Goal: Task Accomplishment & Management: Use online tool/utility

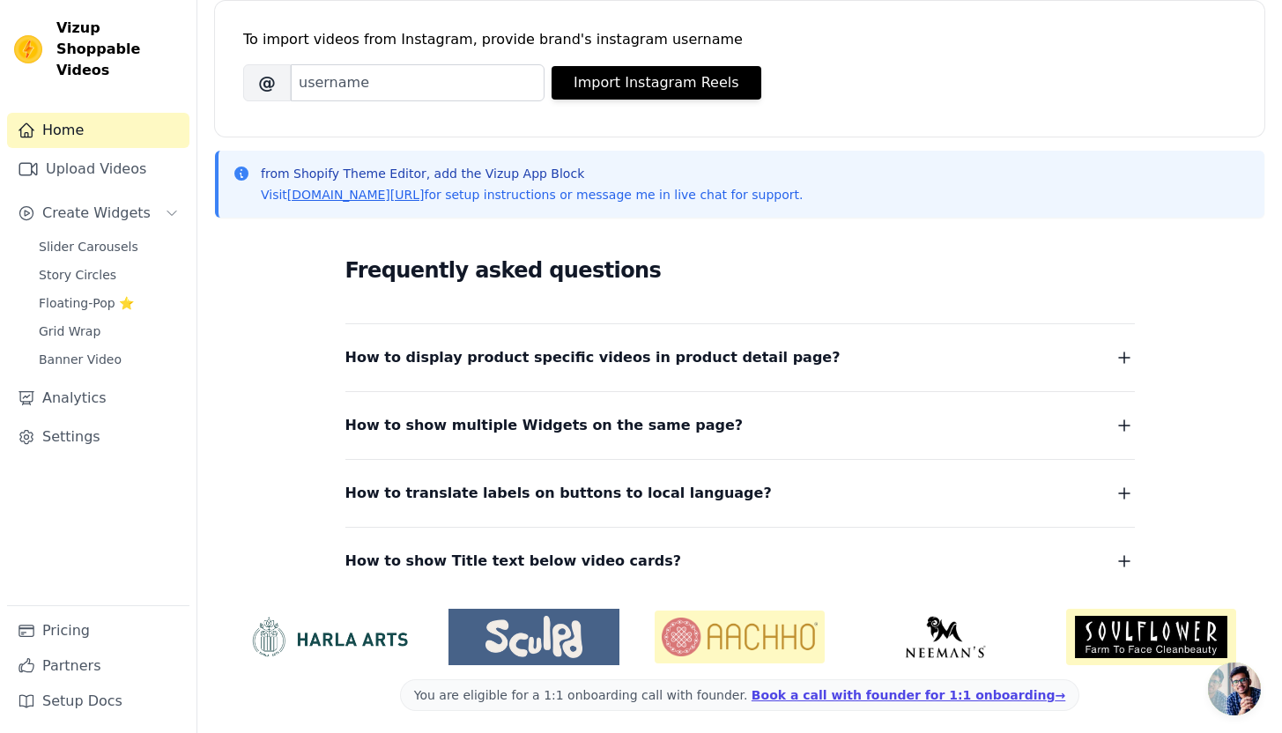
scroll to position [256, 0]
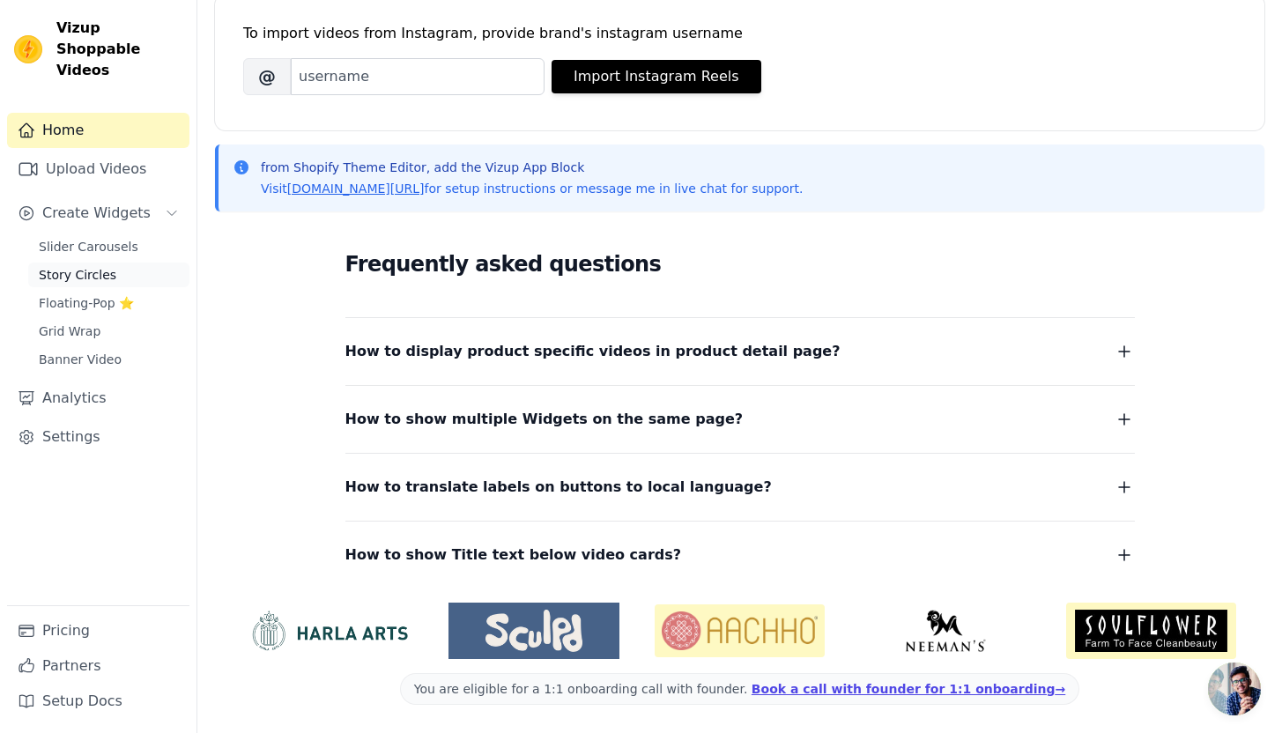
click at [97, 266] on span "Story Circles" at bounding box center [78, 275] width 78 height 18
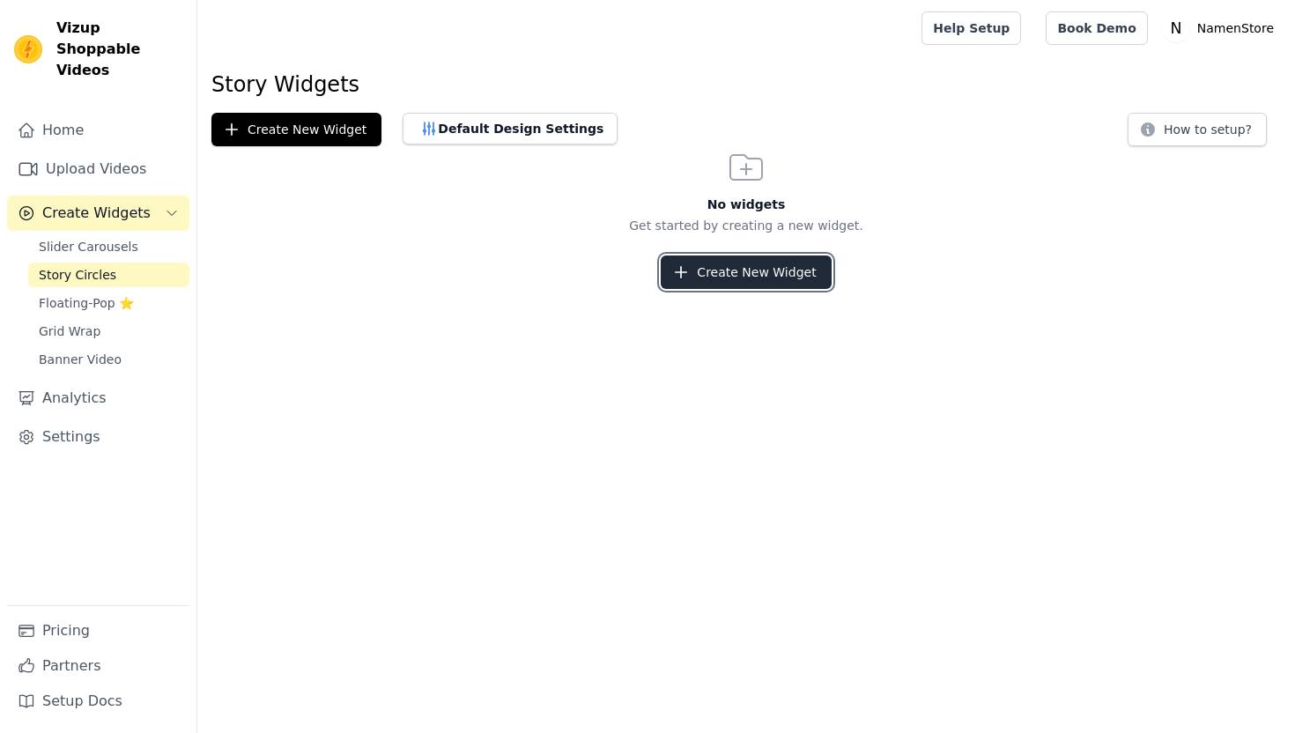
click at [744, 273] on button "Create New Widget" at bounding box center [746, 272] width 170 height 33
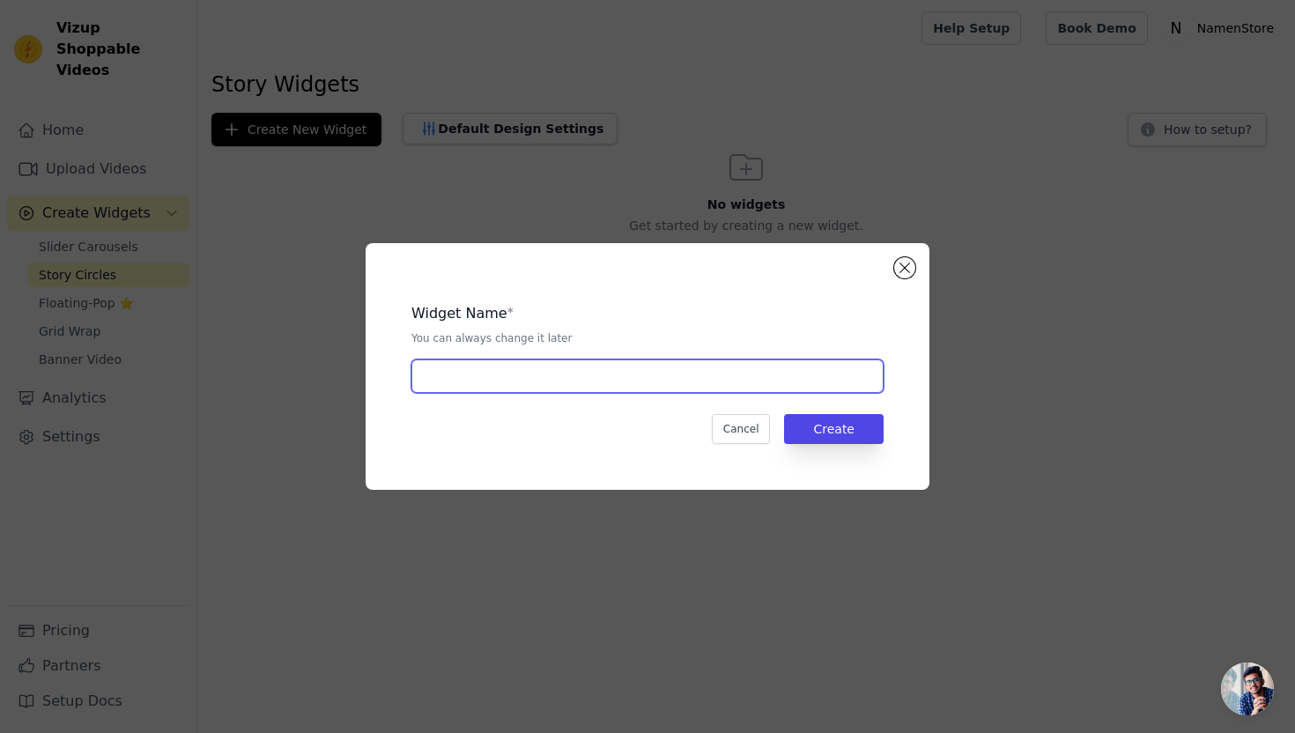
click at [595, 380] on input "text" at bounding box center [647, 375] width 472 height 33
type input "First"
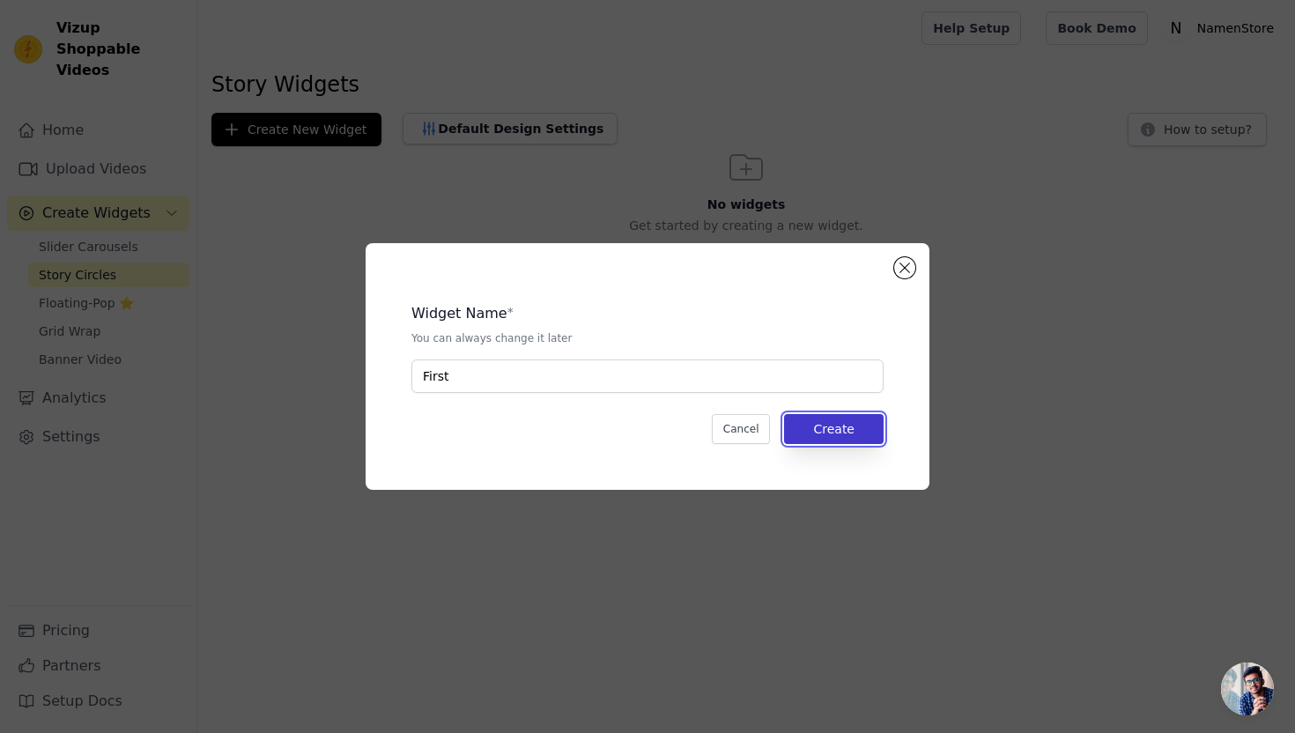
click at [865, 433] on button "Create" at bounding box center [834, 429] width 100 height 30
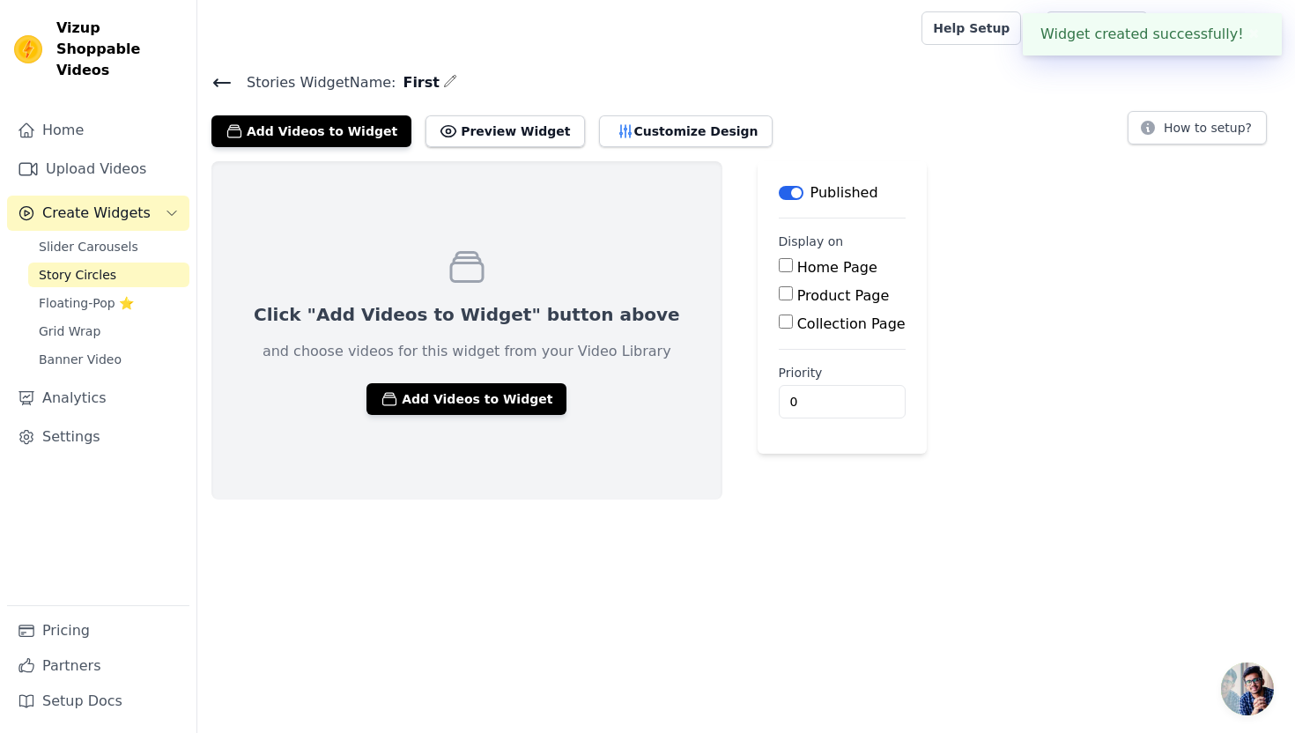
click at [779, 295] on input "Product Page" at bounding box center [786, 293] width 14 height 14
checkbox input "true"
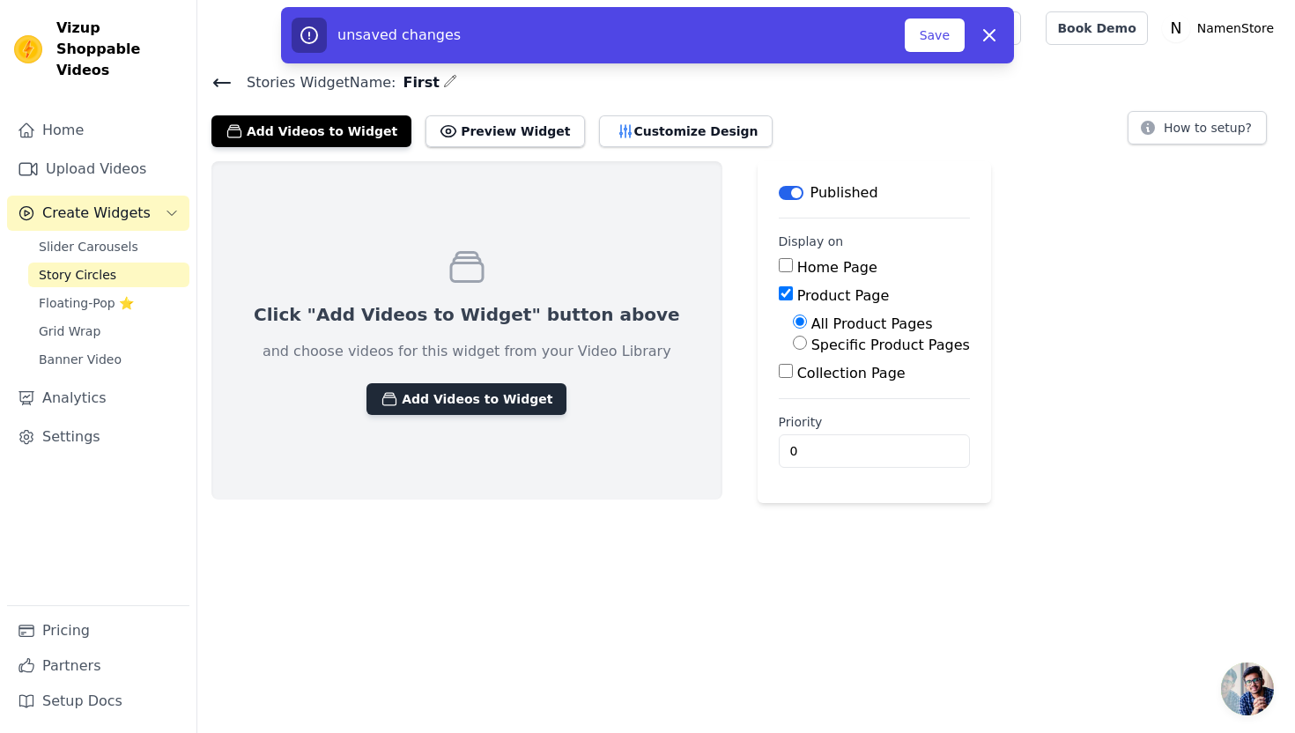
click at [487, 399] on button "Add Videos to Widget" at bounding box center [467, 399] width 200 height 32
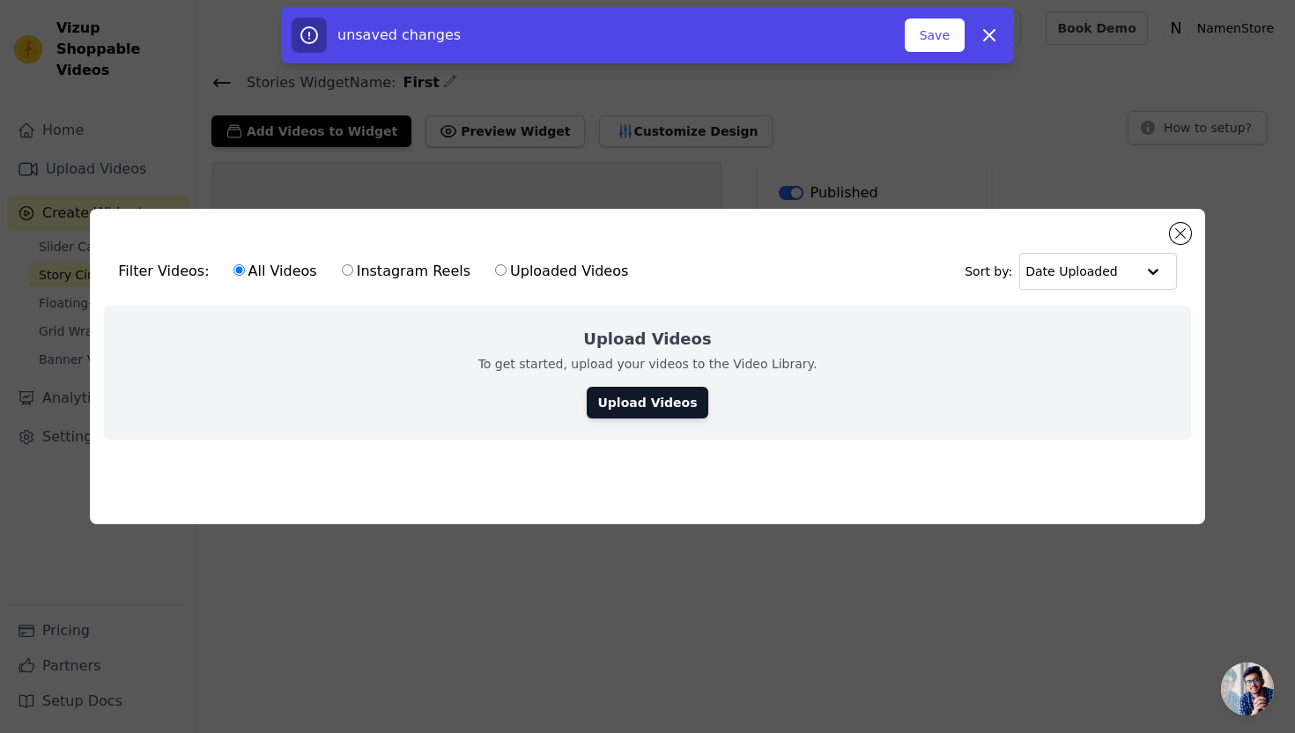
click at [498, 264] on label "Uploaded Videos" at bounding box center [561, 271] width 135 height 23
click at [498, 264] on input "Uploaded Videos" at bounding box center [500, 269] width 11 height 11
radio input "true"
click at [664, 401] on link "Upload Videos" at bounding box center [647, 403] width 121 height 32
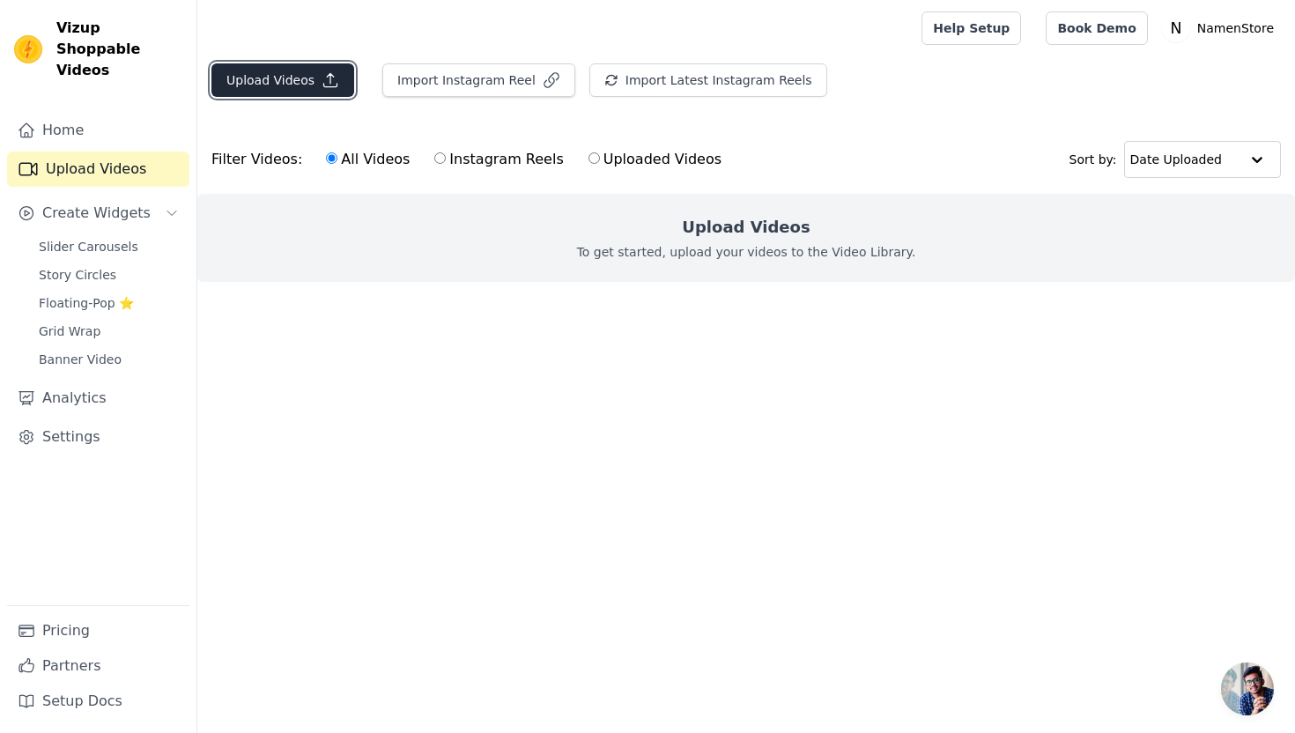
click at [286, 84] on button "Upload Videos" at bounding box center [282, 79] width 143 height 33
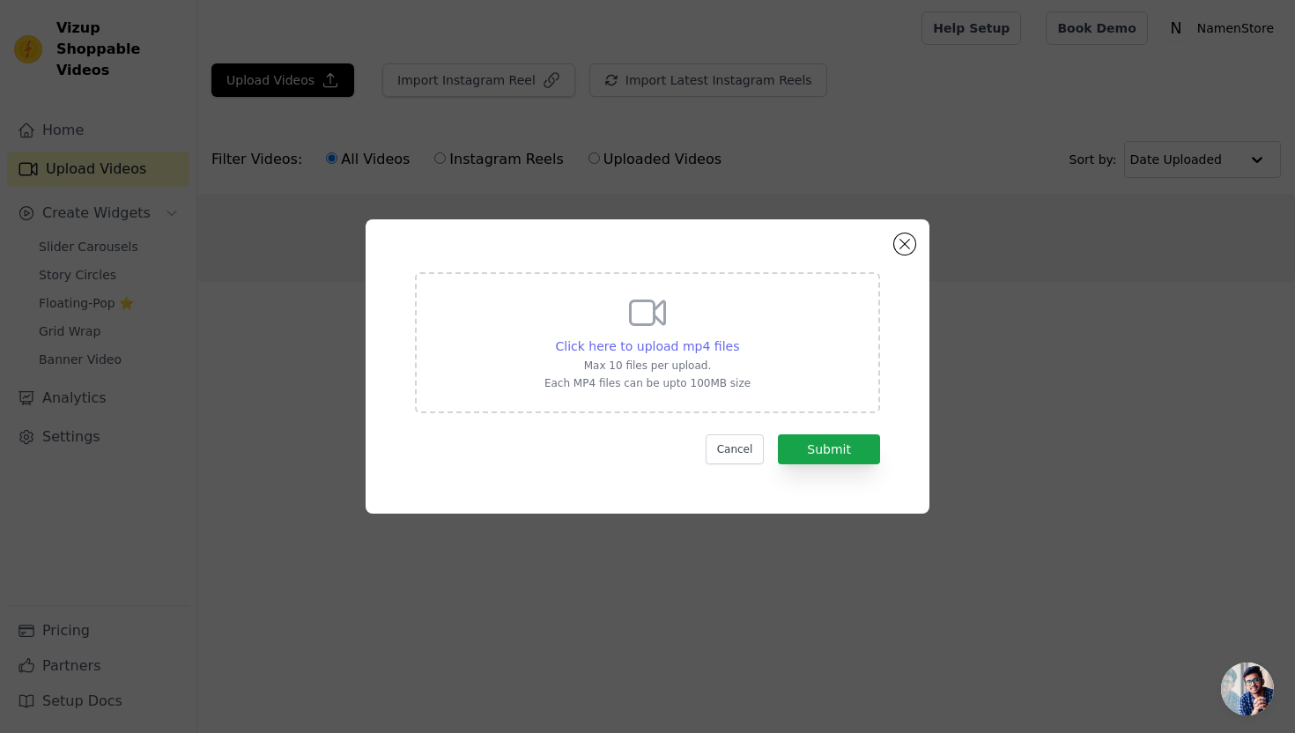
click at [685, 346] on span "Click here to upload mp4 files" at bounding box center [648, 346] width 184 height 14
click at [738, 337] on input "Click here to upload mp4 files Max 10 files per upload. Each MP4 files can be u…" at bounding box center [738, 337] width 1 height 1
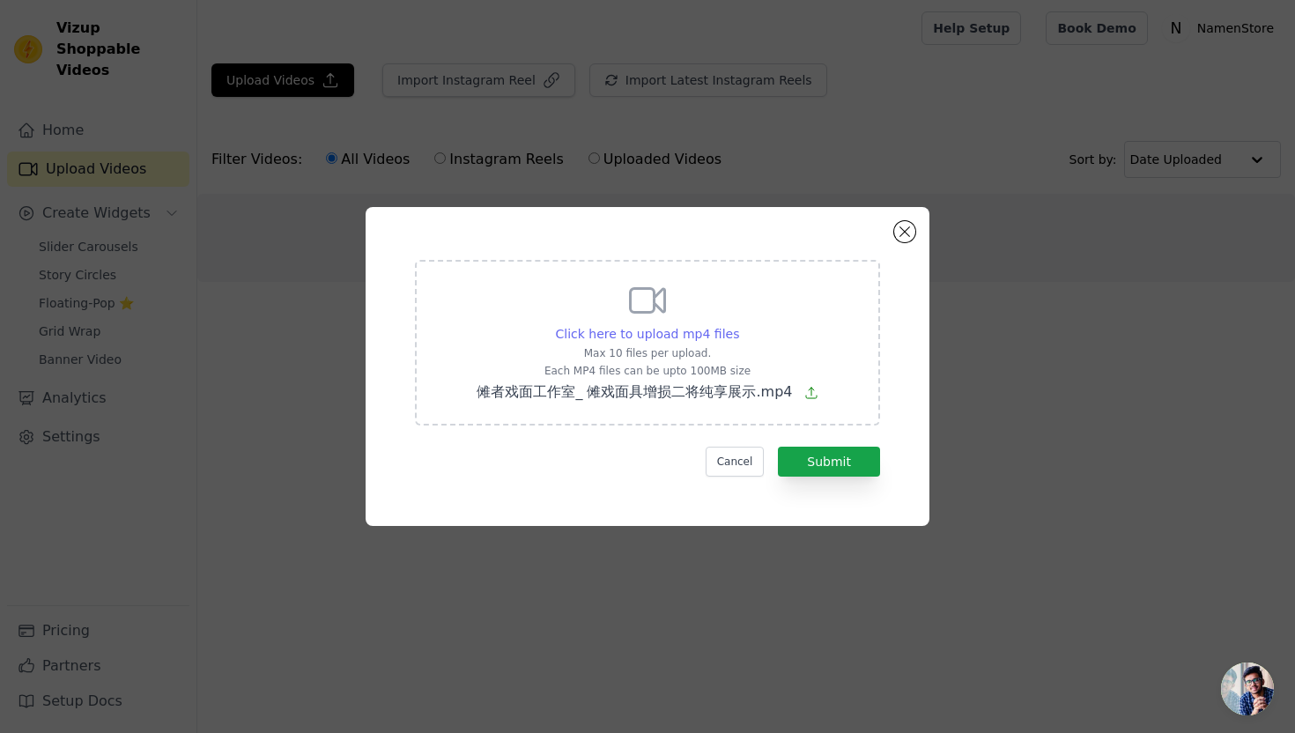
click at [652, 335] on span "Click here to upload mp4 files" at bounding box center [648, 334] width 184 height 14
click at [738, 325] on input "Click here to upload mp4 files Max 10 files per upload. Each MP4 files can be u…" at bounding box center [738, 324] width 1 height 1
type input "C:\fakepath\傩共创.mp4"
click at [835, 463] on button "Submit" at bounding box center [829, 462] width 102 height 30
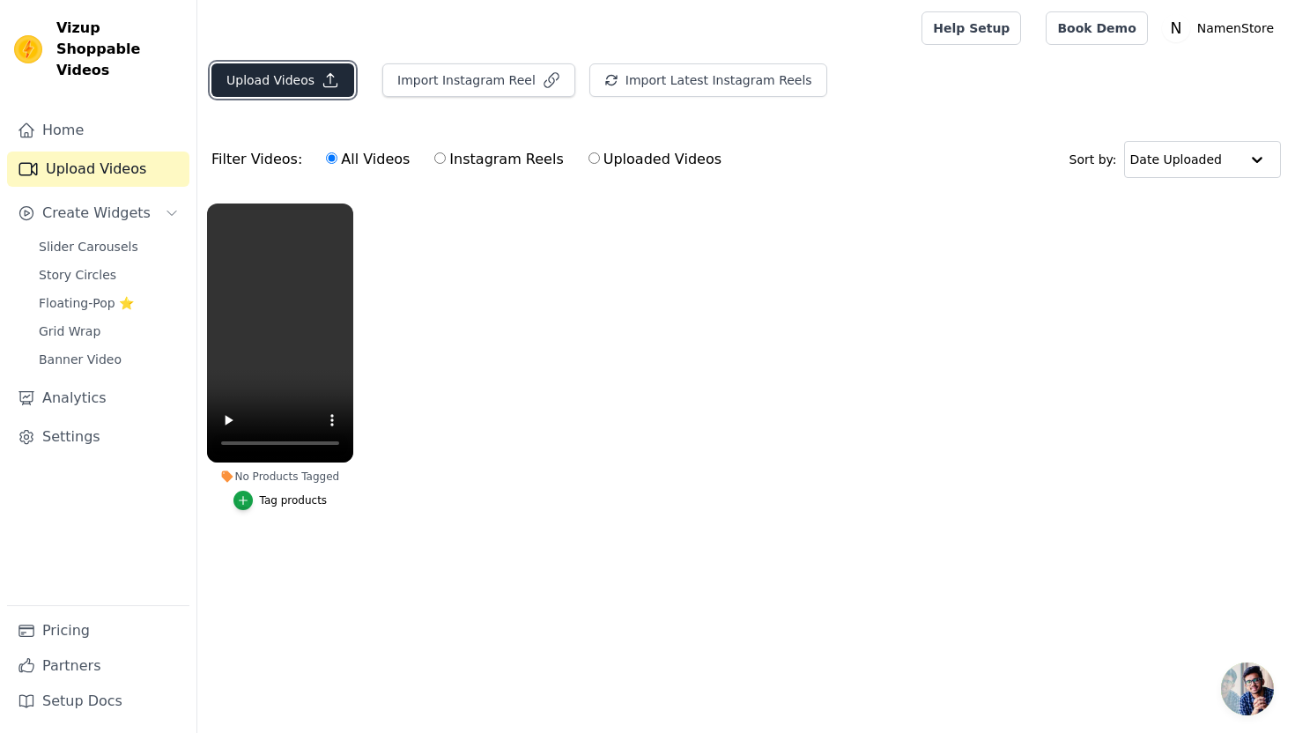
click at [285, 84] on button "Upload Videos" at bounding box center [282, 79] width 143 height 33
click at [276, 85] on button "Upload Videos" at bounding box center [282, 79] width 143 height 33
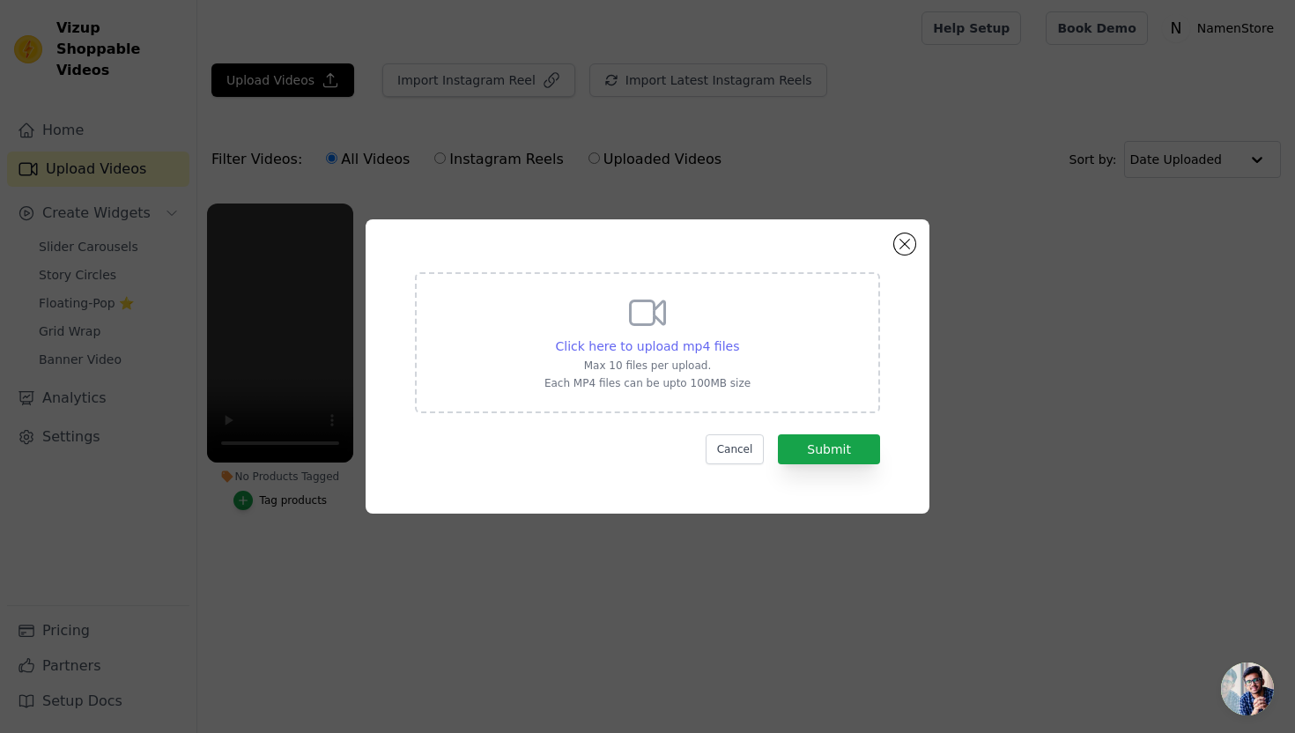
click at [632, 342] on span "Click here to upload mp4 files" at bounding box center [648, 346] width 184 height 14
click at [738, 337] on input "Click here to upload mp4 files Max 10 files per upload. Each MP4 files can be u…" at bounding box center [738, 337] width 1 height 1
type input "C:\fakepath\傩者戏面工作室_ 傩戏面具增损二将纯享展示.mp4"
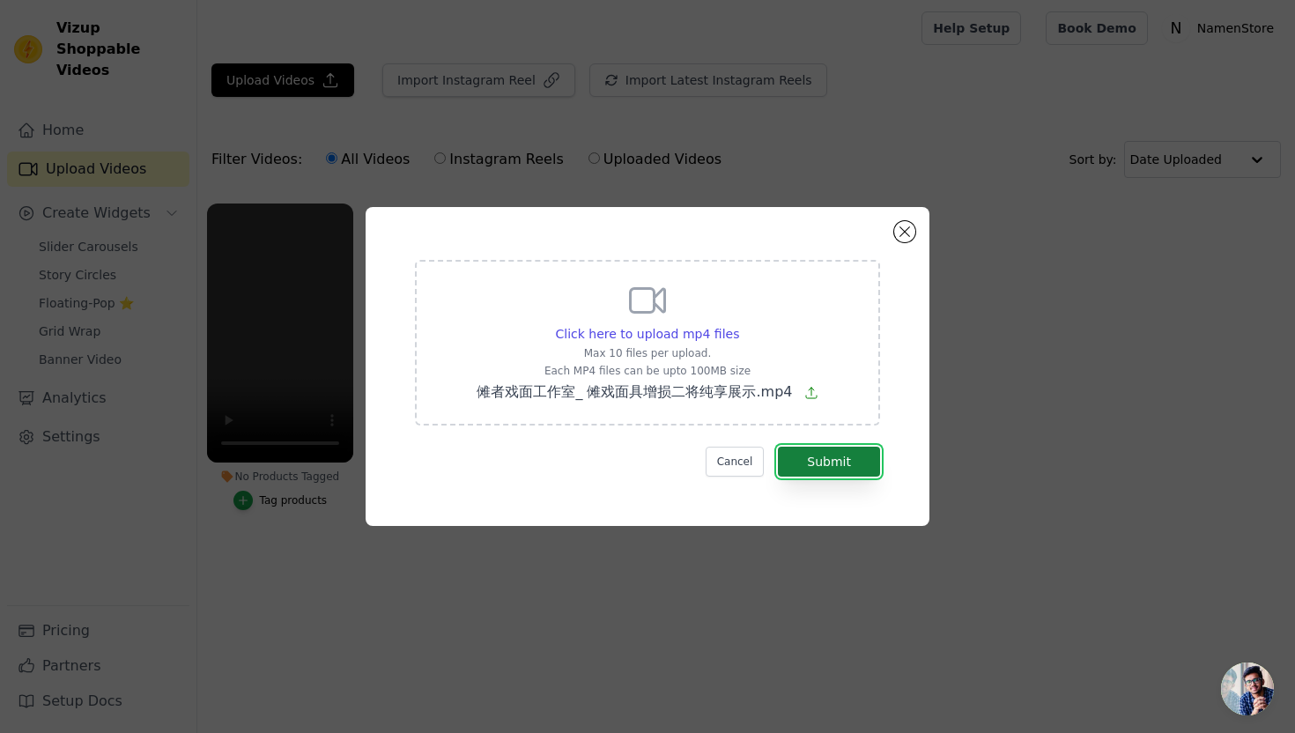
click at [826, 455] on button "Submit" at bounding box center [829, 462] width 102 height 30
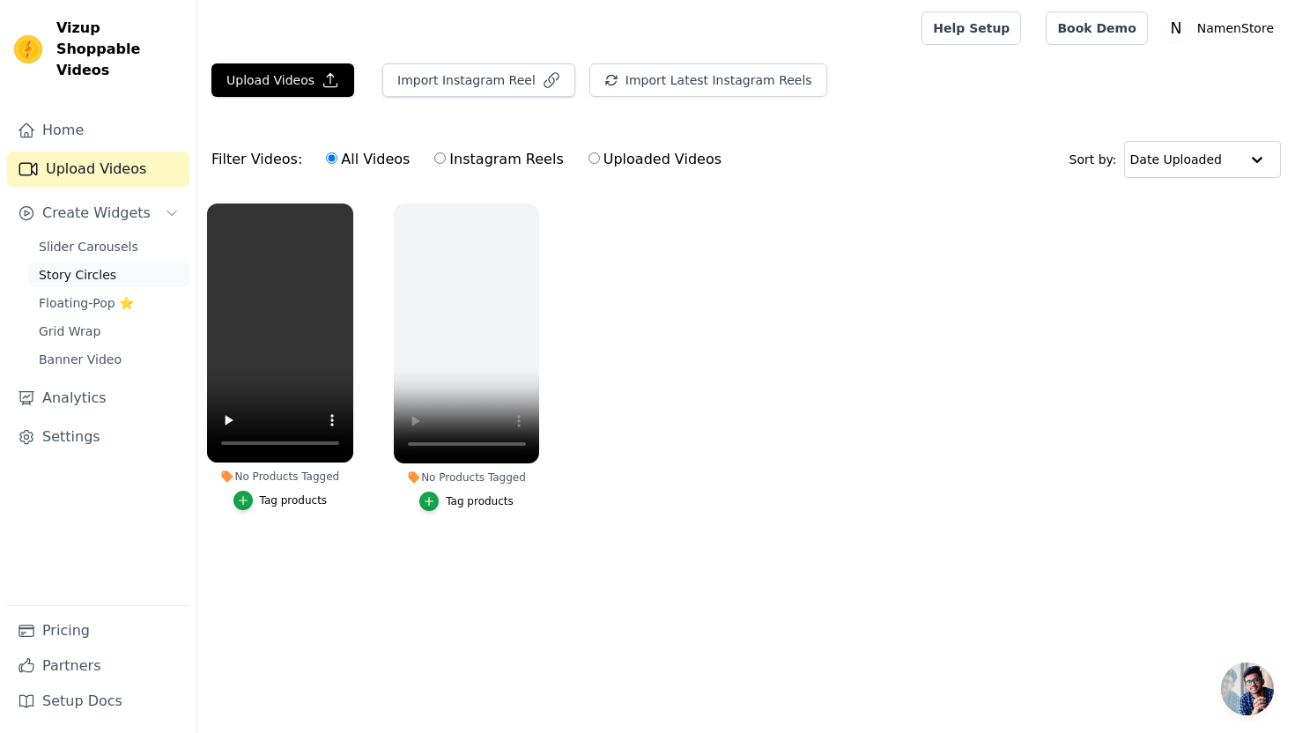
click at [84, 266] on span "Story Circles" at bounding box center [78, 275] width 78 height 18
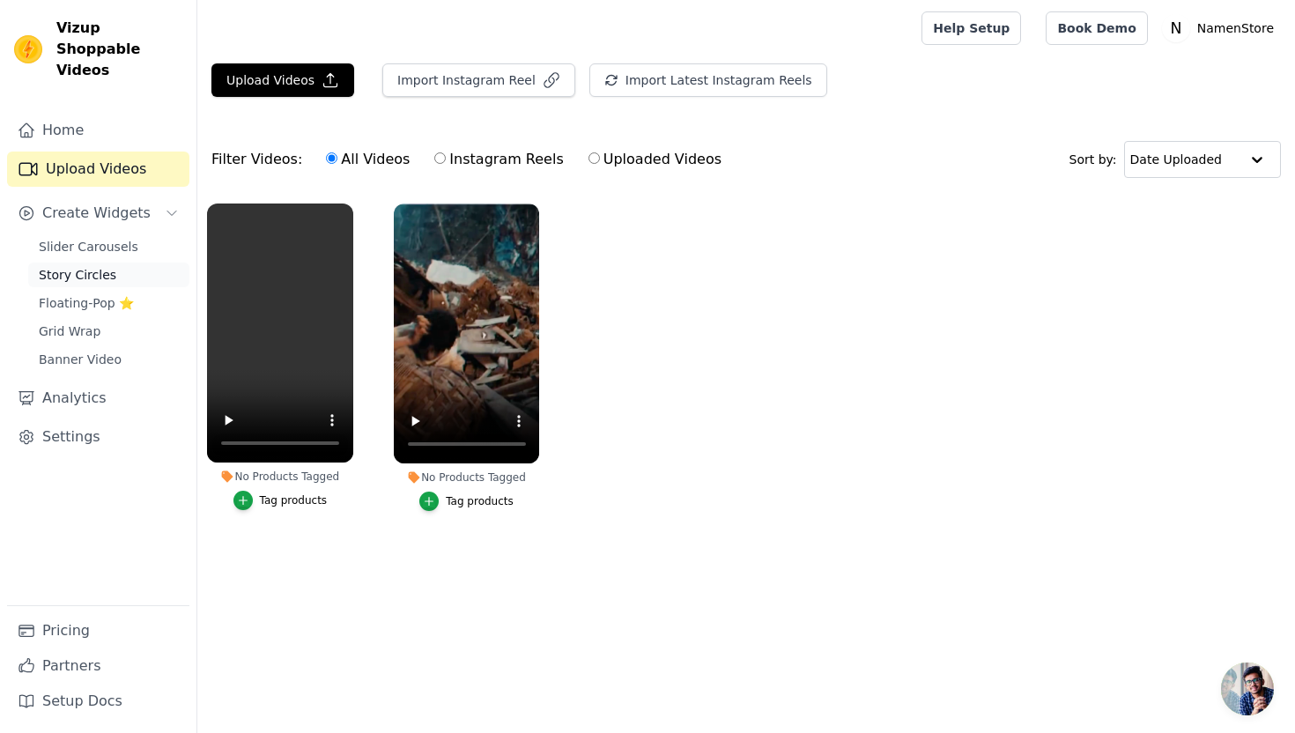
click at [72, 266] on span "Story Circles" at bounding box center [78, 275] width 78 height 18
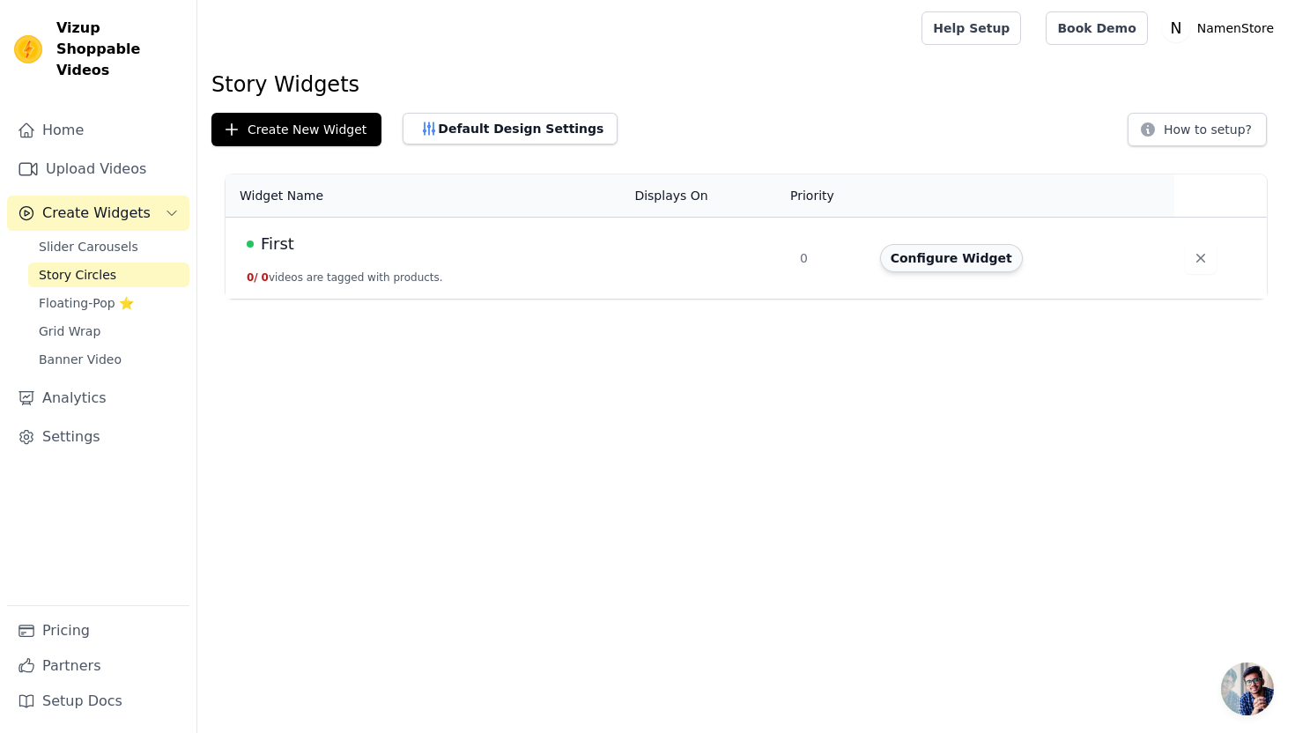
click at [933, 265] on button "Configure Widget" at bounding box center [951, 258] width 143 height 28
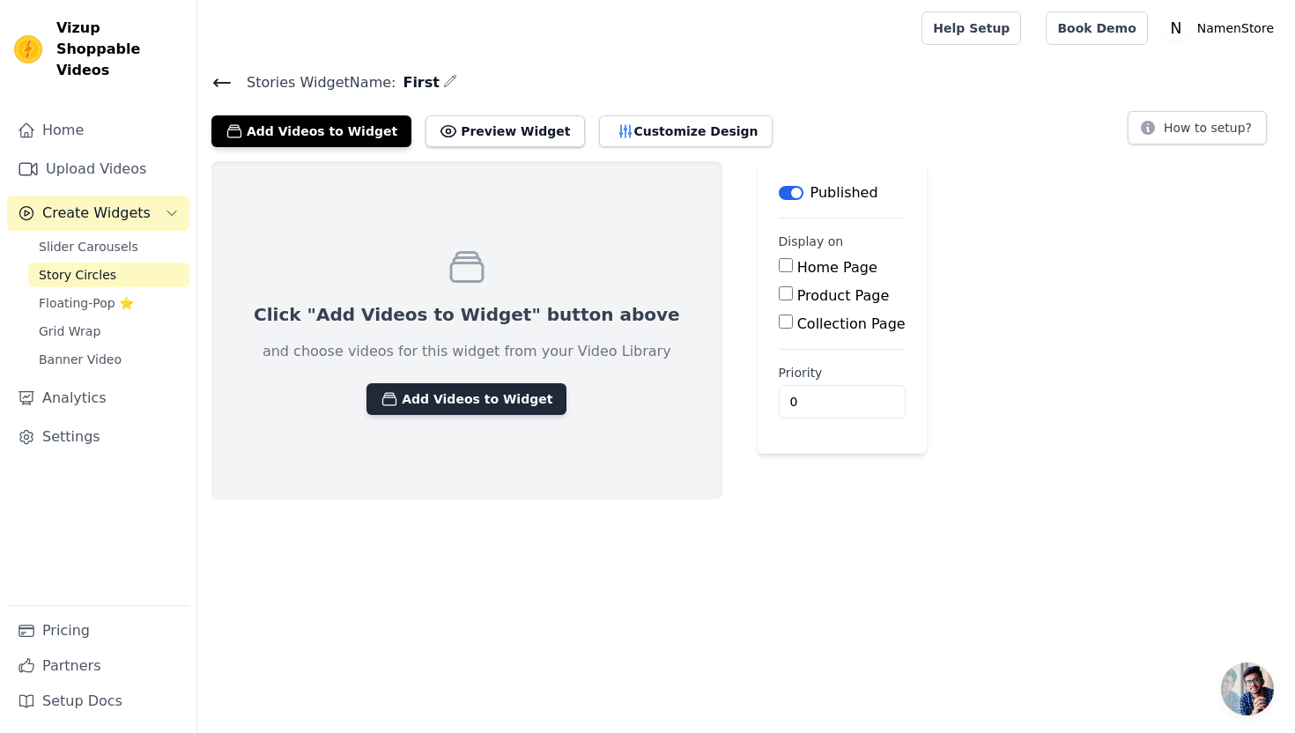
click at [425, 396] on button "Add Videos to Widget" at bounding box center [467, 399] width 200 height 32
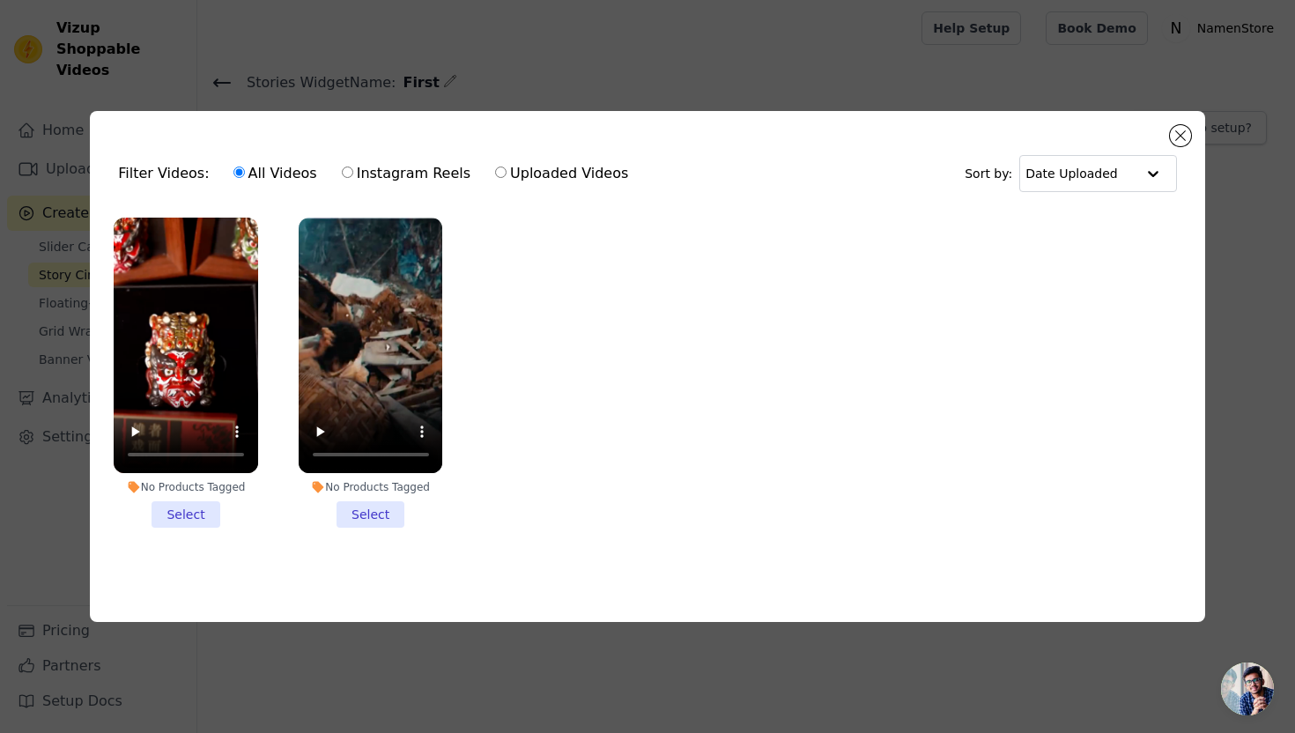
click at [189, 509] on li "No Products Tagged Select" at bounding box center [186, 373] width 144 height 311
click at [0, 0] on input "No Products Tagged Select" at bounding box center [0, 0] width 0 height 0
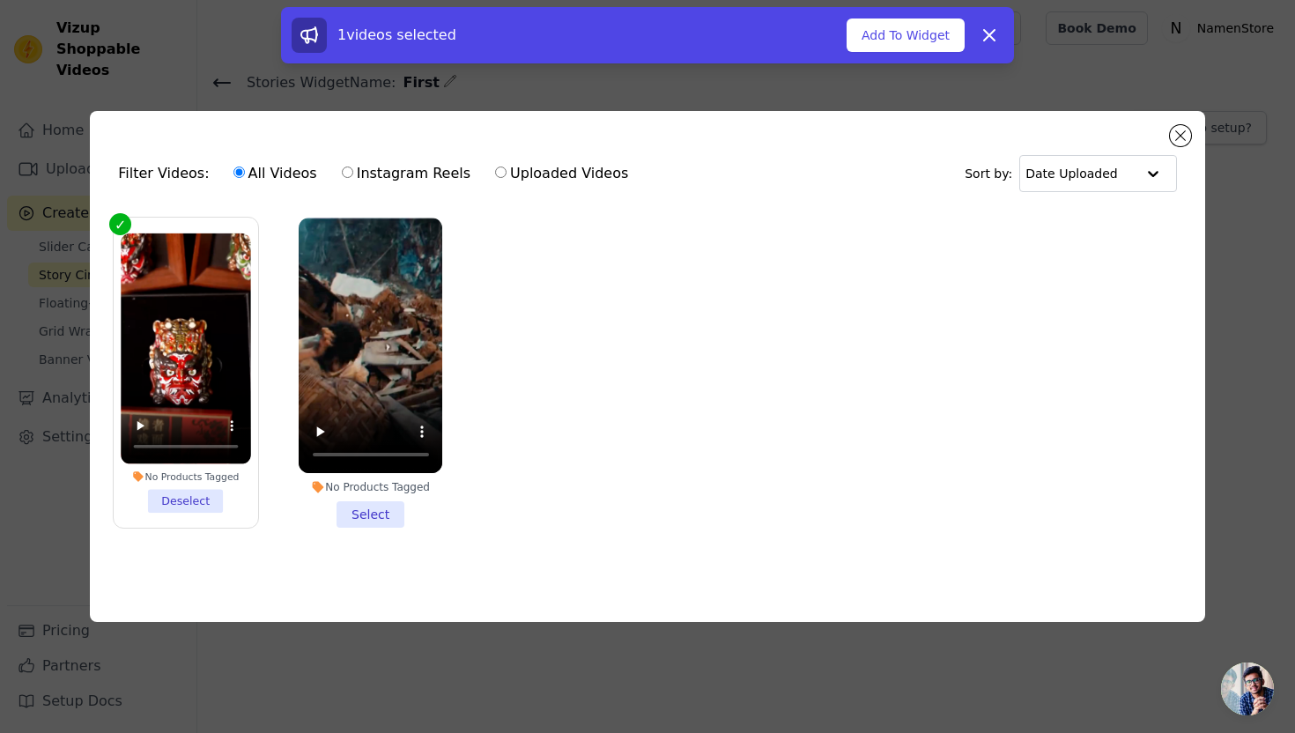
click at [351, 506] on li "No Products Tagged Select" at bounding box center [371, 373] width 144 height 311
click at [0, 0] on input "No Products Tagged Select" at bounding box center [0, 0] width 0 height 0
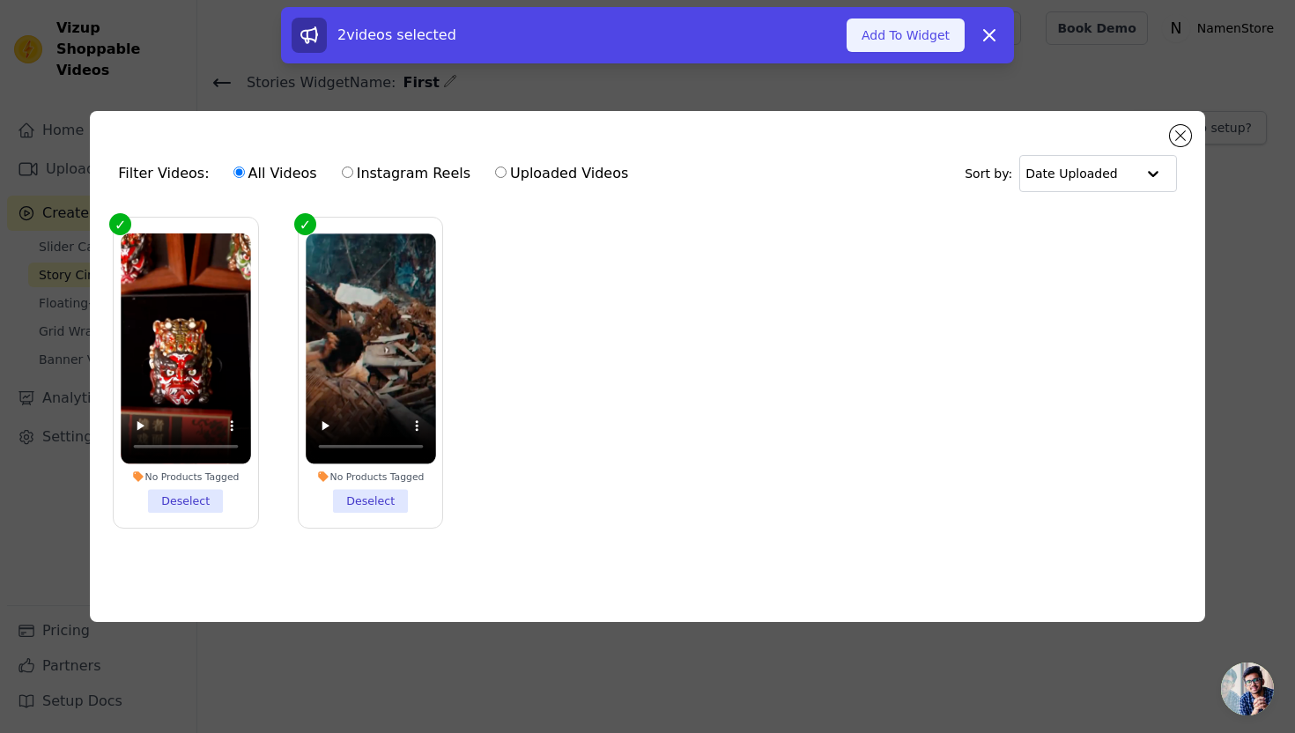
click at [920, 40] on button "Add To Widget" at bounding box center [906, 35] width 118 height 33
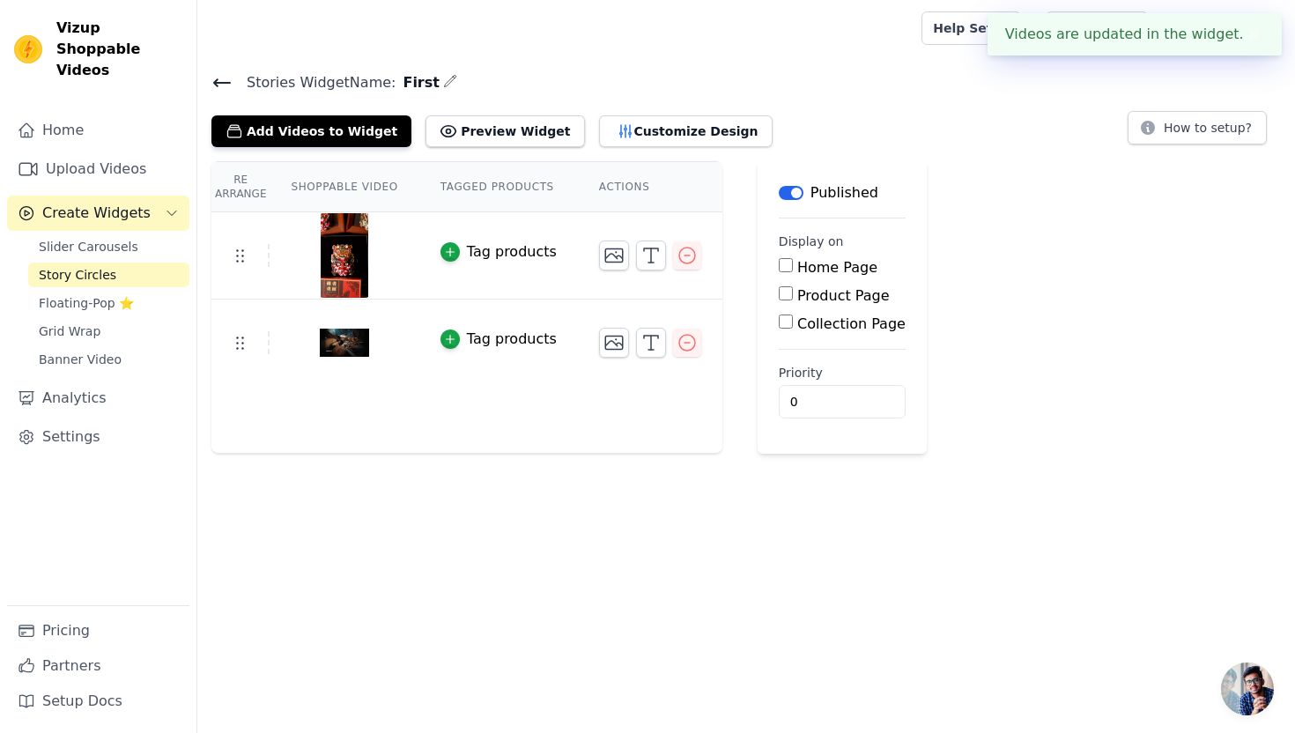
click at [783, 297] on input "Product Page" at bounding box center [786, 293] width 14 height 14
checkbox input "true"
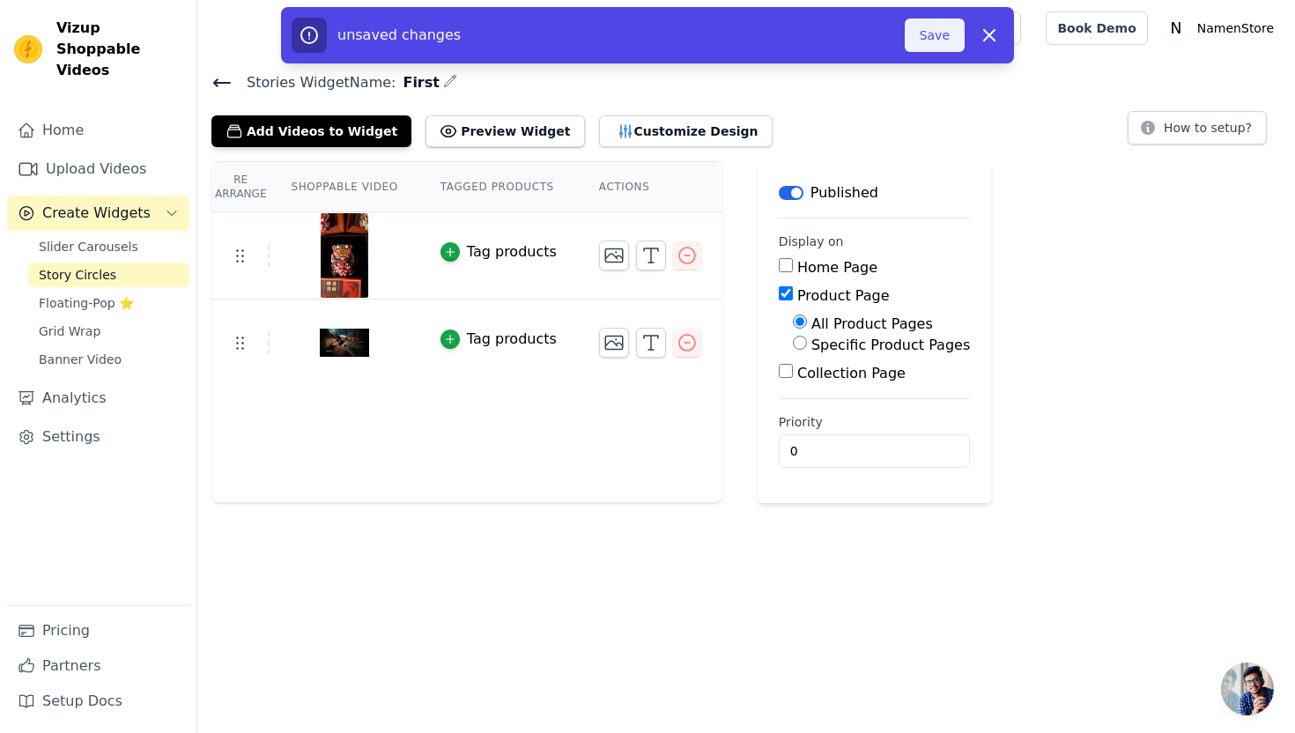
click at [930, 33] on button "Save" at bounding box center [935, 35] width 60 height 33
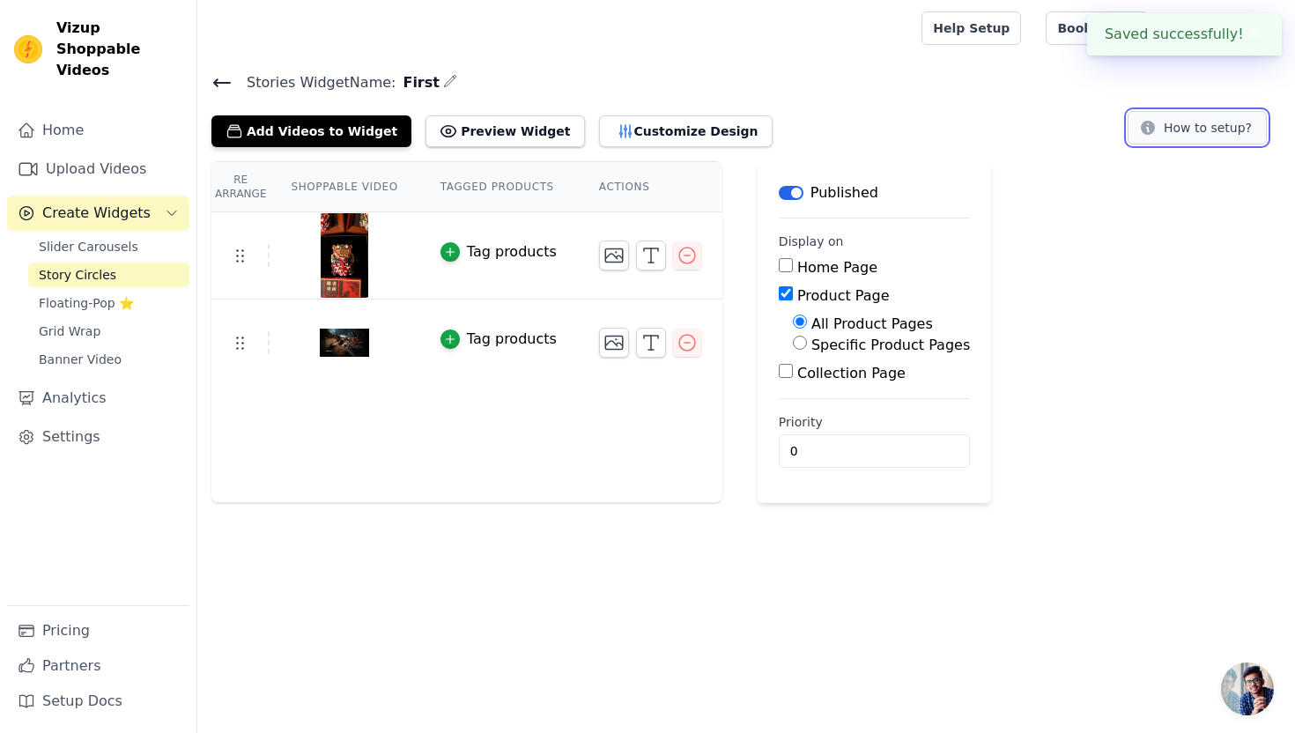
click at [1177, 131] on button "How to setup?" at bounding box center [1197, 127] width 139 height 33
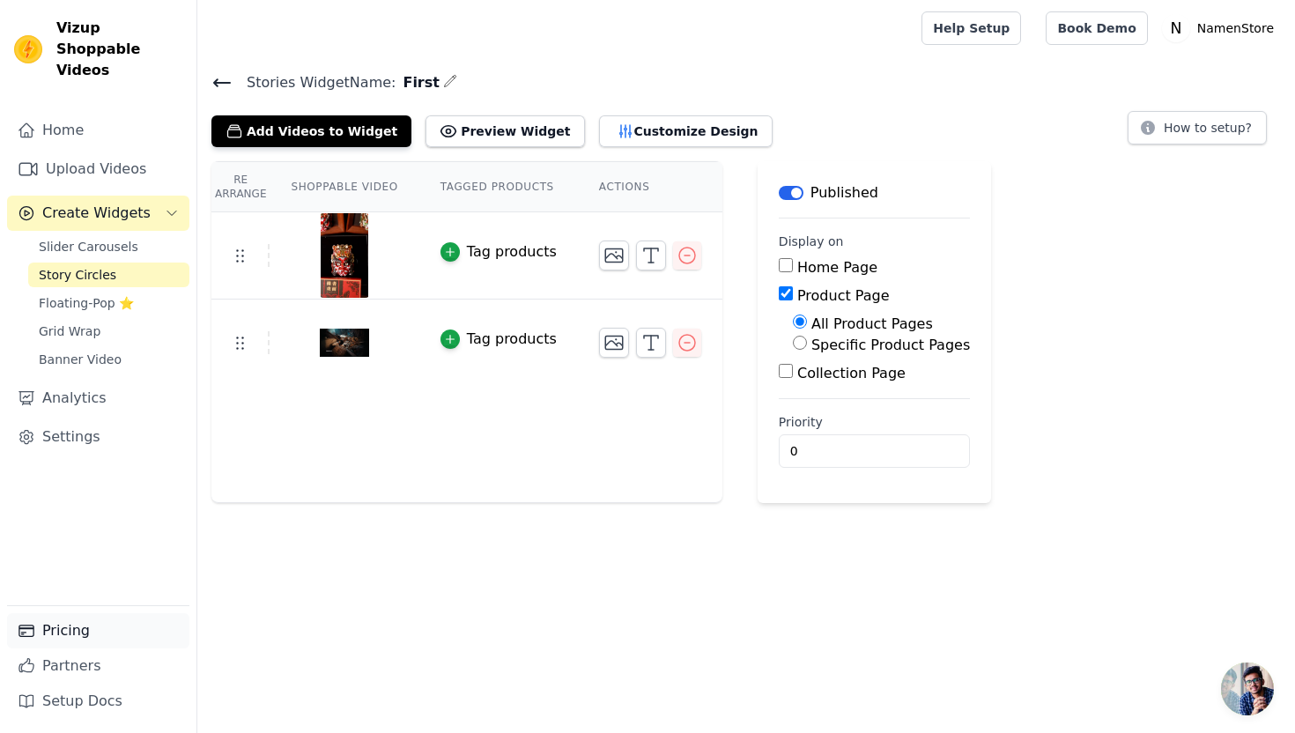
click at [70, 628] on link "Pricing" at bounding box center [98, 630] width 182 height 35
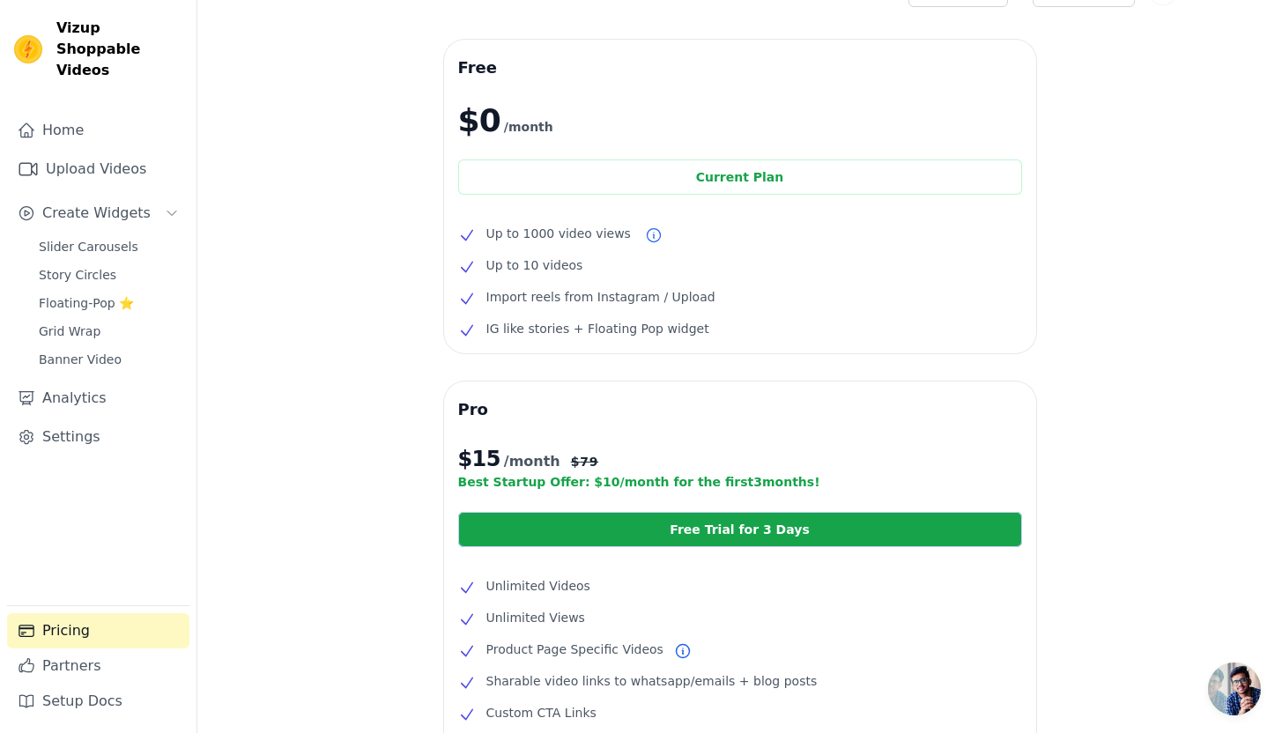
scroll to position [39, 0]
click at [78, 266] on span "Story Circles" at bounding box center [78, 275] width 78 height 18
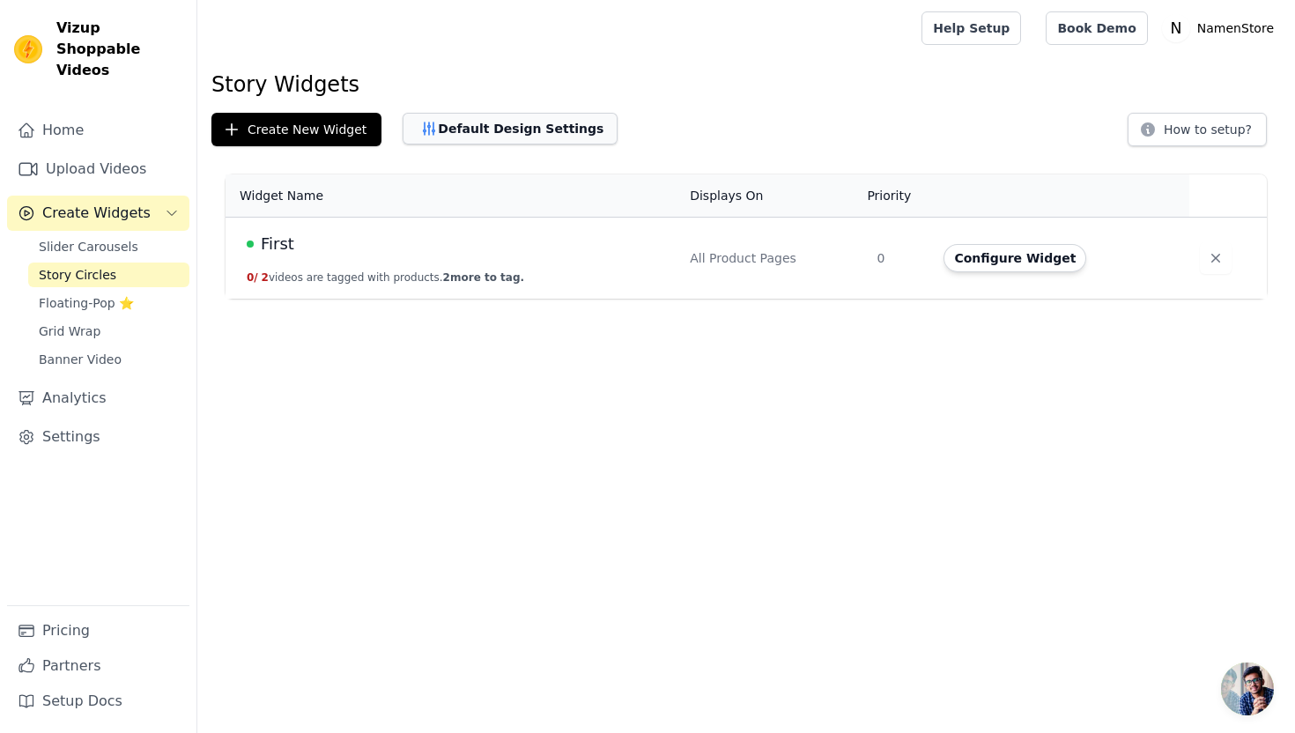
click at [449, 133] on button "Default Design Settings" at bounding box center [510, 129] width 215 height 32
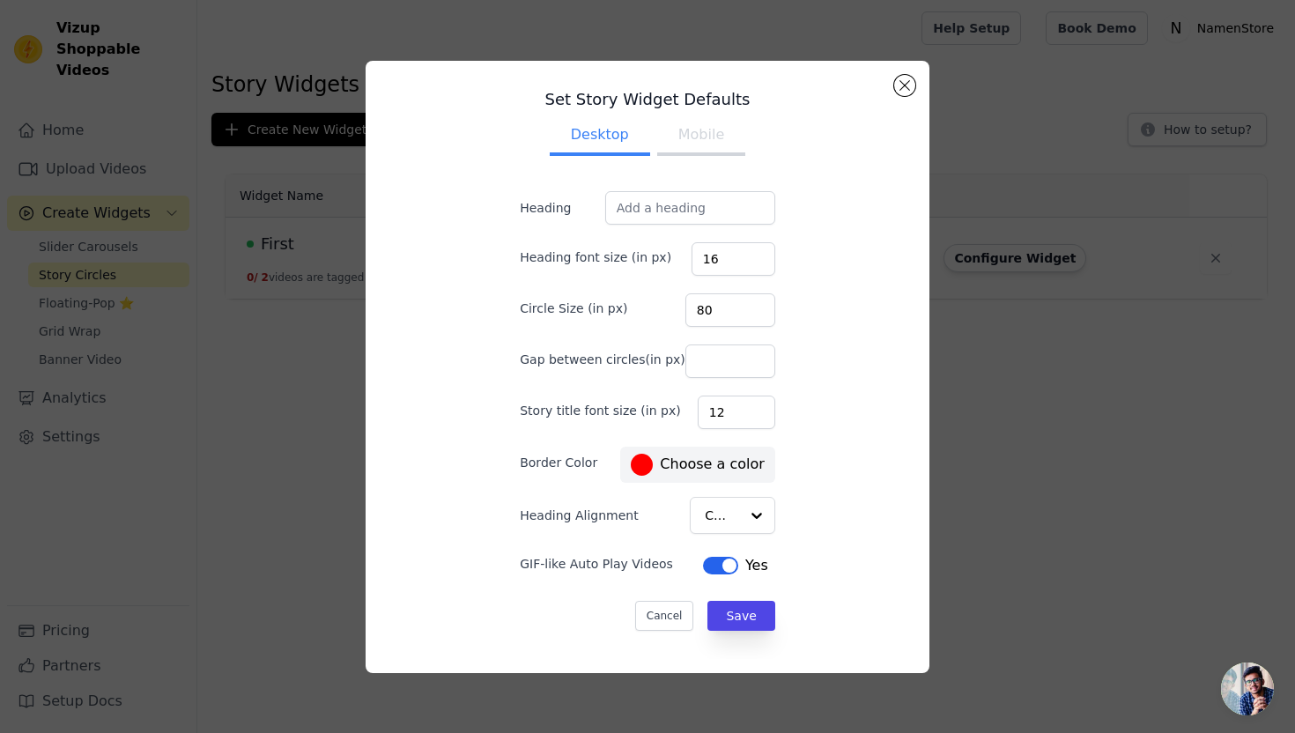
click at [685, 138] on button "Mobile" at bounding box center [701, 136] width 88 height 39
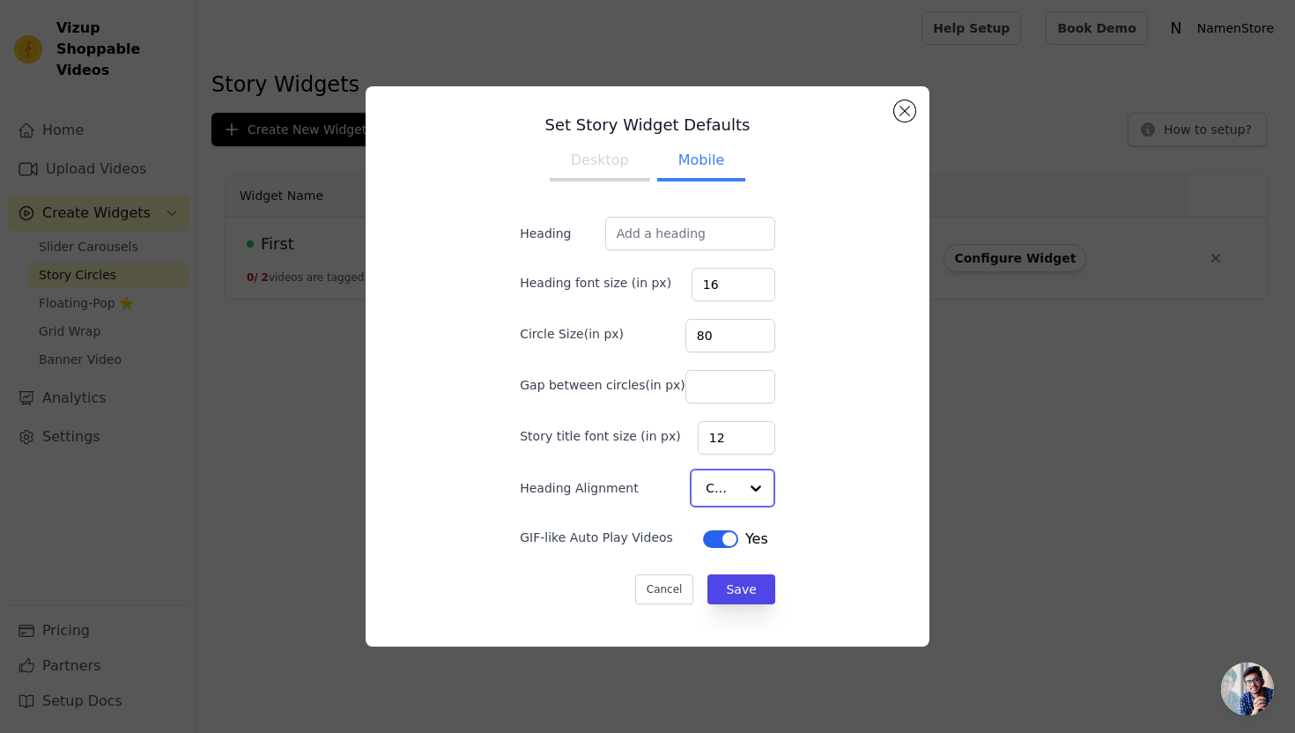
click at [738, 485] on div at bounding box center [755, 487] width 35 height 35
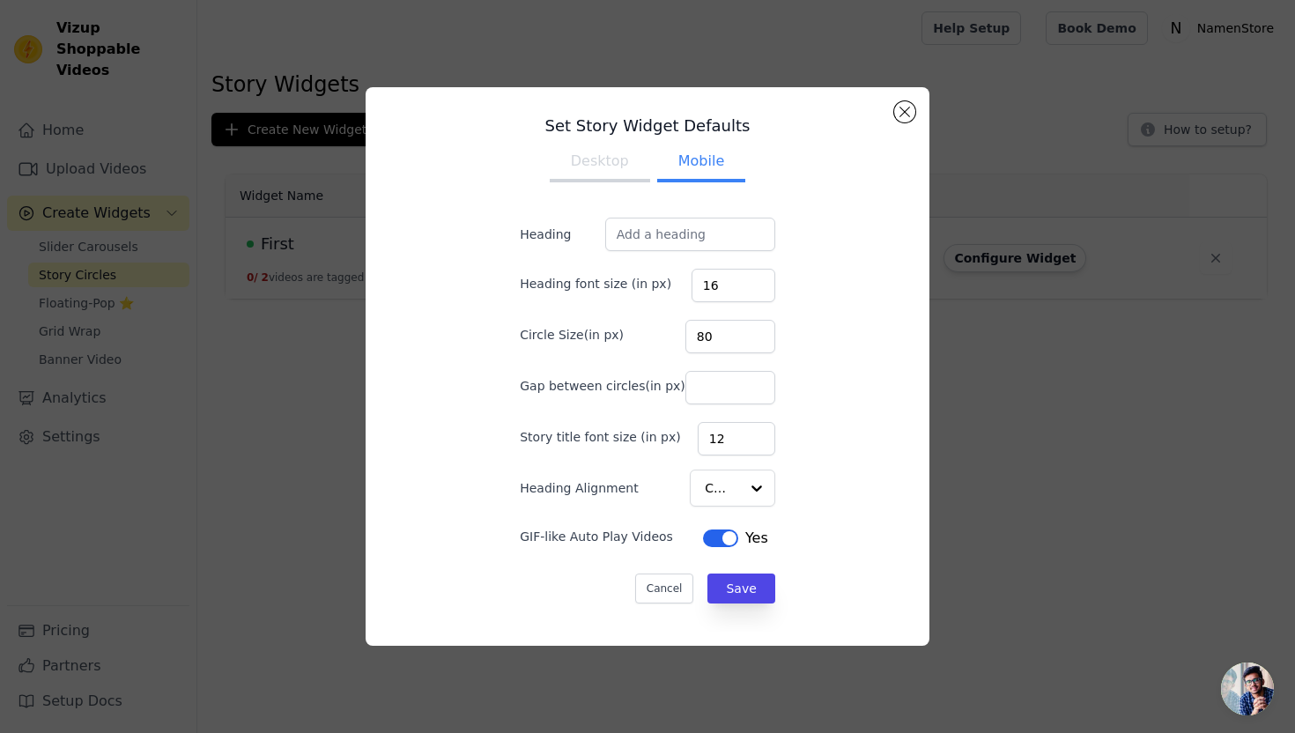
click at [796, 385] on div "Set Story Widget Defaults Desktop Mobile Heading Heading font size (in px) 16 C…" at bounding box center [648, 366] width 536 height 530
click at [661, 234] on input "Heading" at bounding box center [690, 234] width 170 height 33
click at [737, 383] on input "100" at bounding box center [730, 387] width 90 height 33
click at [737, 383] on input "101" at bounding box center [730, 387] width 90 height 33
type input "100"
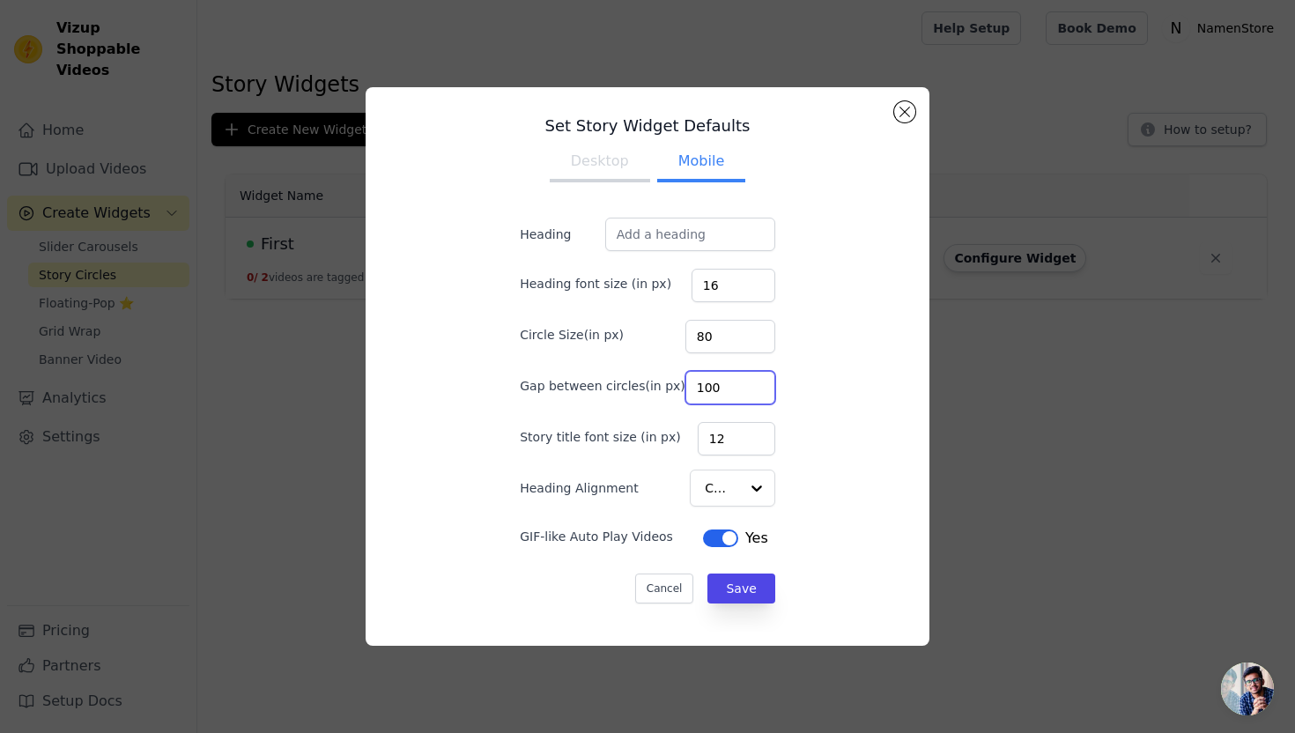
click at [737, 393] on input "100" at bounding box center [730, 387] width 90 height 33
click at [724, 586] on button "Save" at bounding box center [741, 589] width 67 height 30
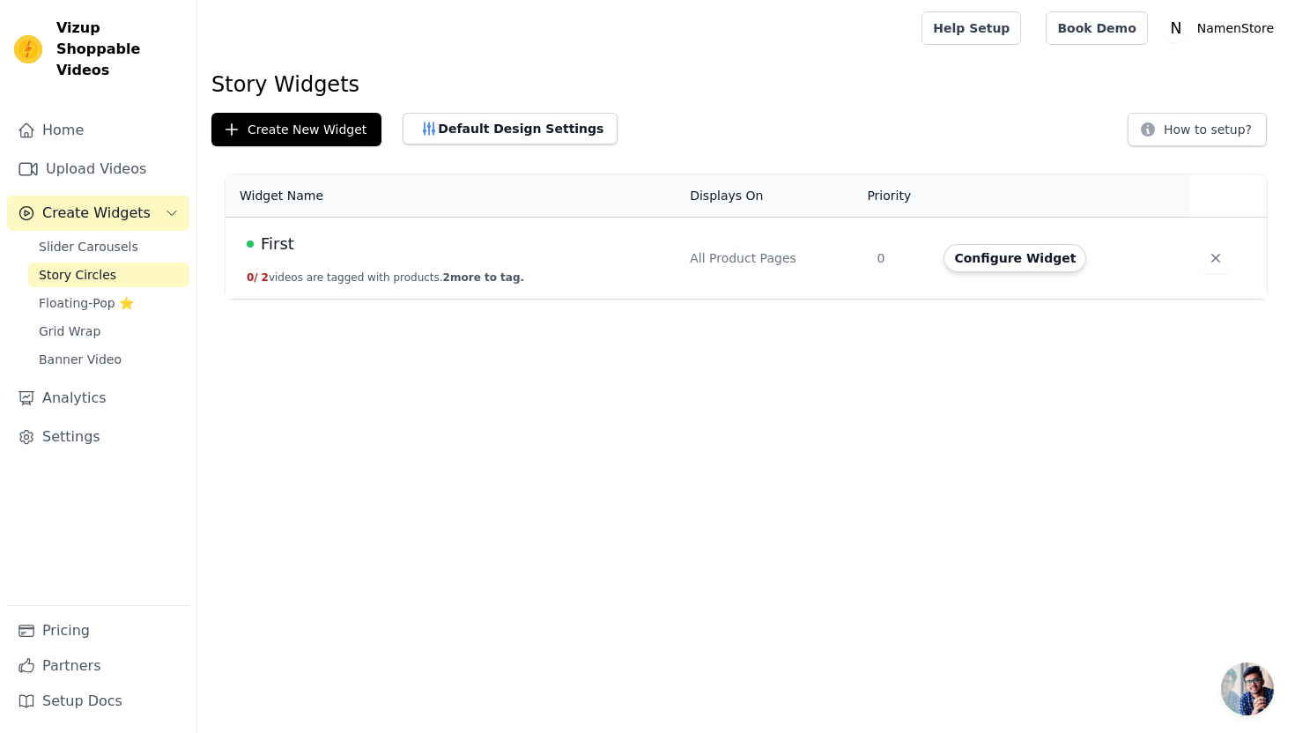
click at [280, 245] on span "First" at bounding box center [277, 244] width 33 height 25
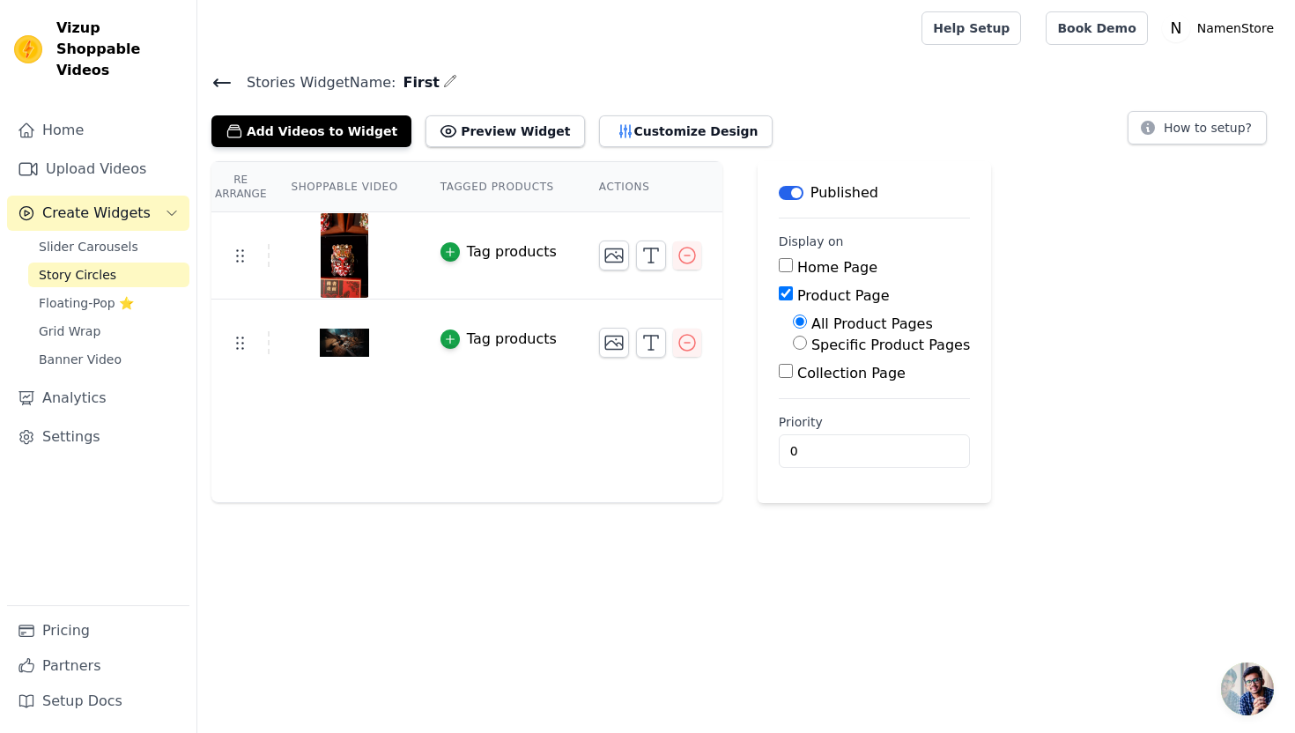
click at [227, 78] on icon at bounding box center [221, 82] width 21 height 21
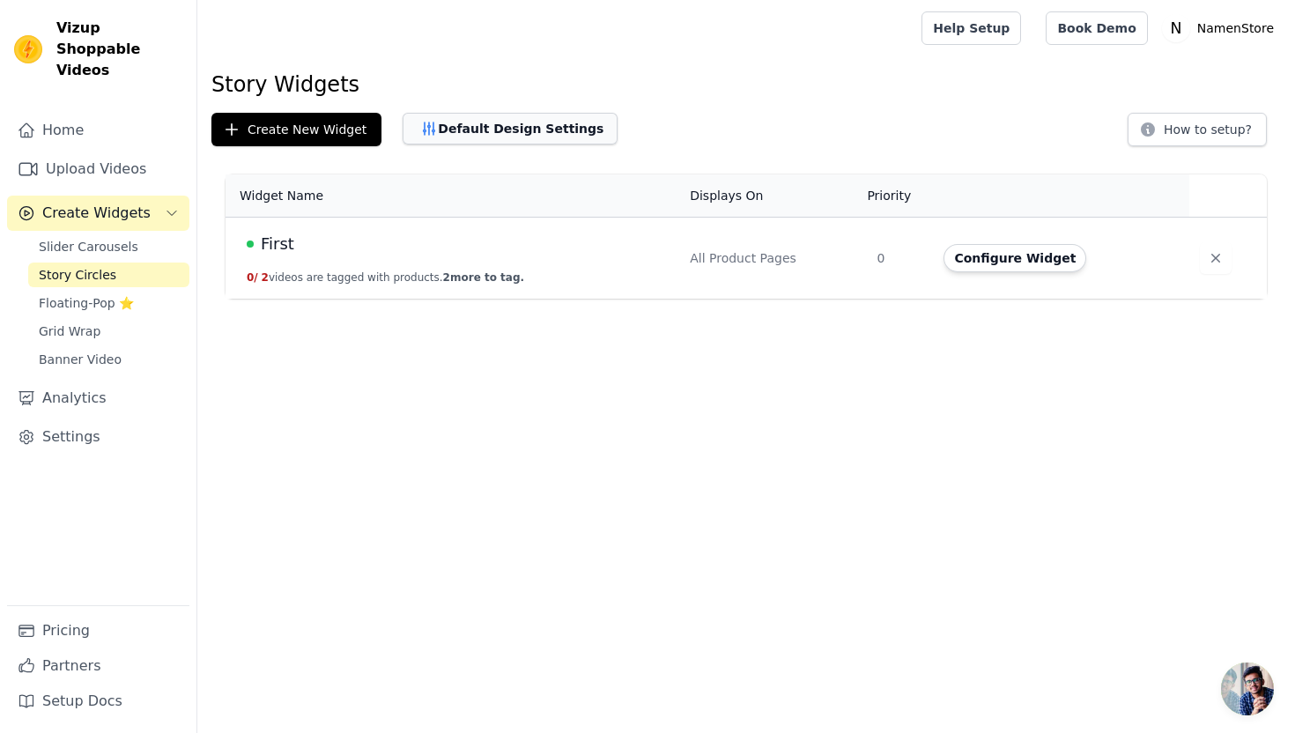
click at [518, 122] on button "Default Design Settings" at bounding box center [510, 129] width 215 height 32
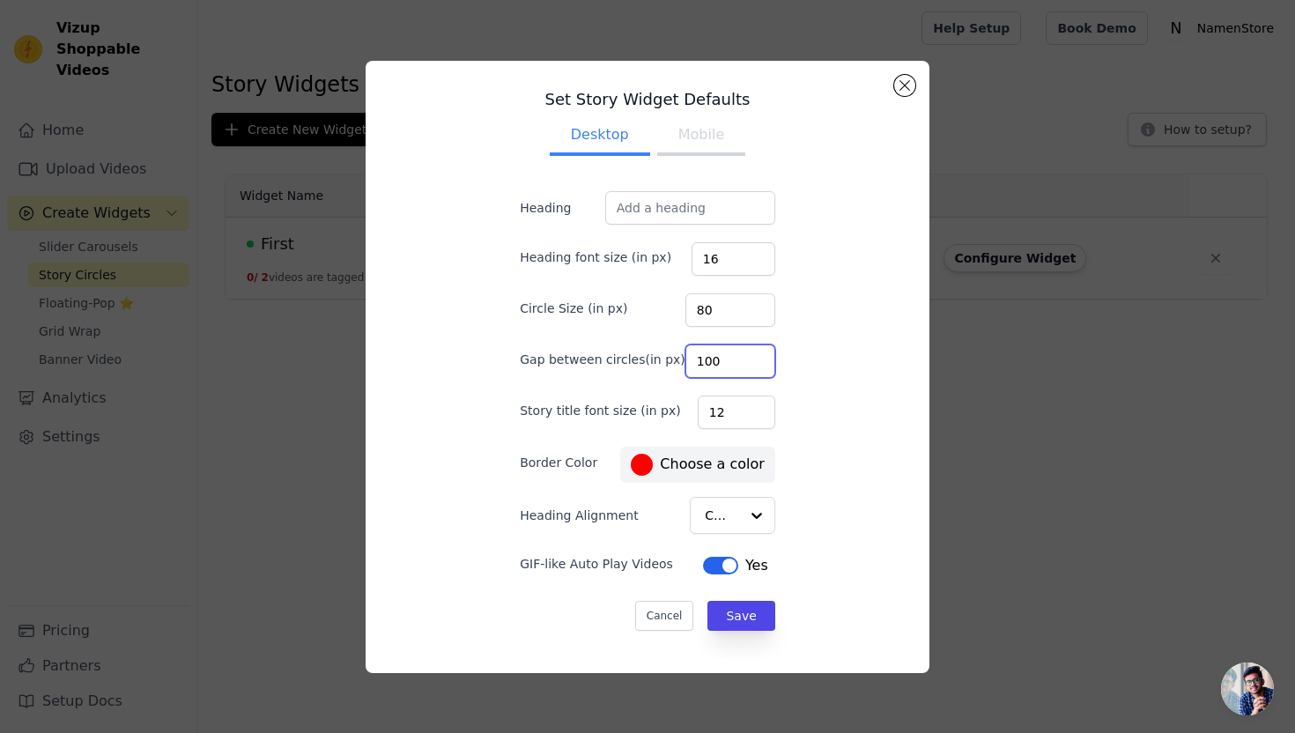
click at [735, 366] on input "100" at bounding box center [730, 361] width 90 height 33
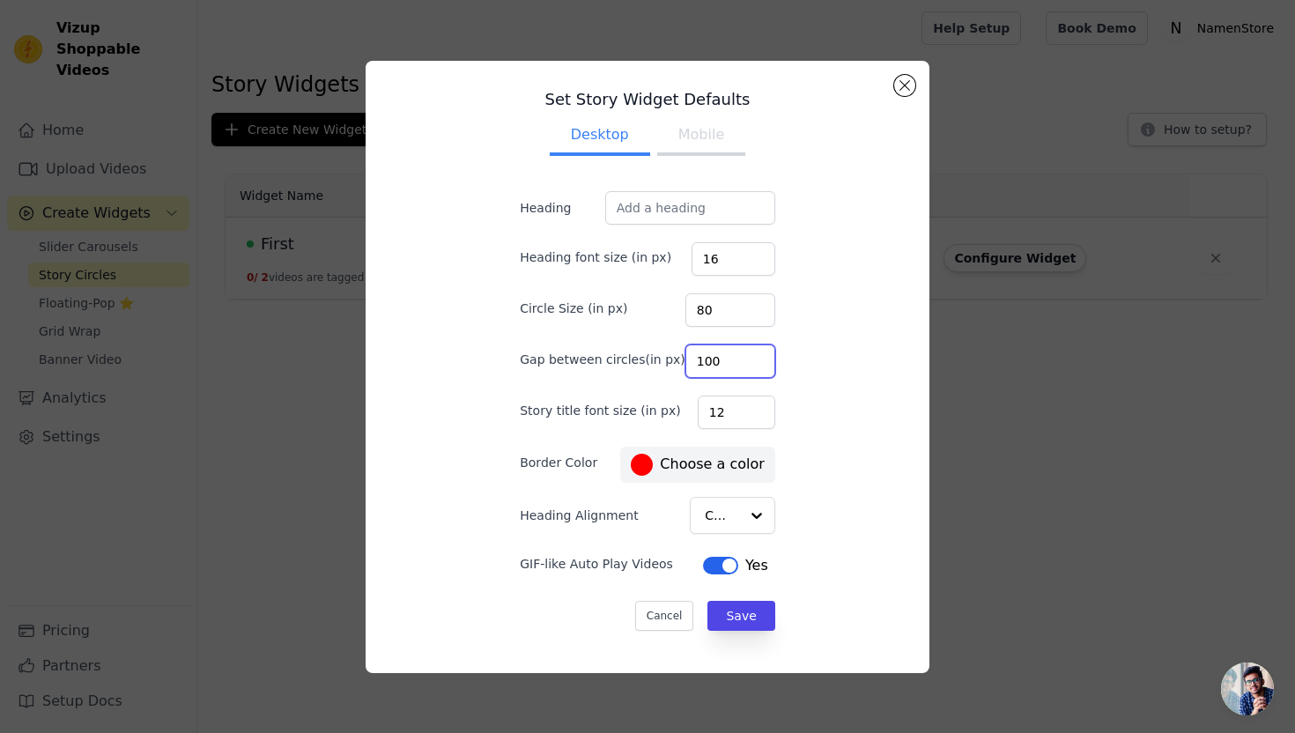
click at [735, 366] on input "100" at bounding box center [730, 361] width 90 height 33
click at [737, 355] on input "101" at bounding box center [730, 361] width 90 height 33
type input "100"
click at [737, 366] on input "100" at bounding box center [730, 361] width 90 height 33
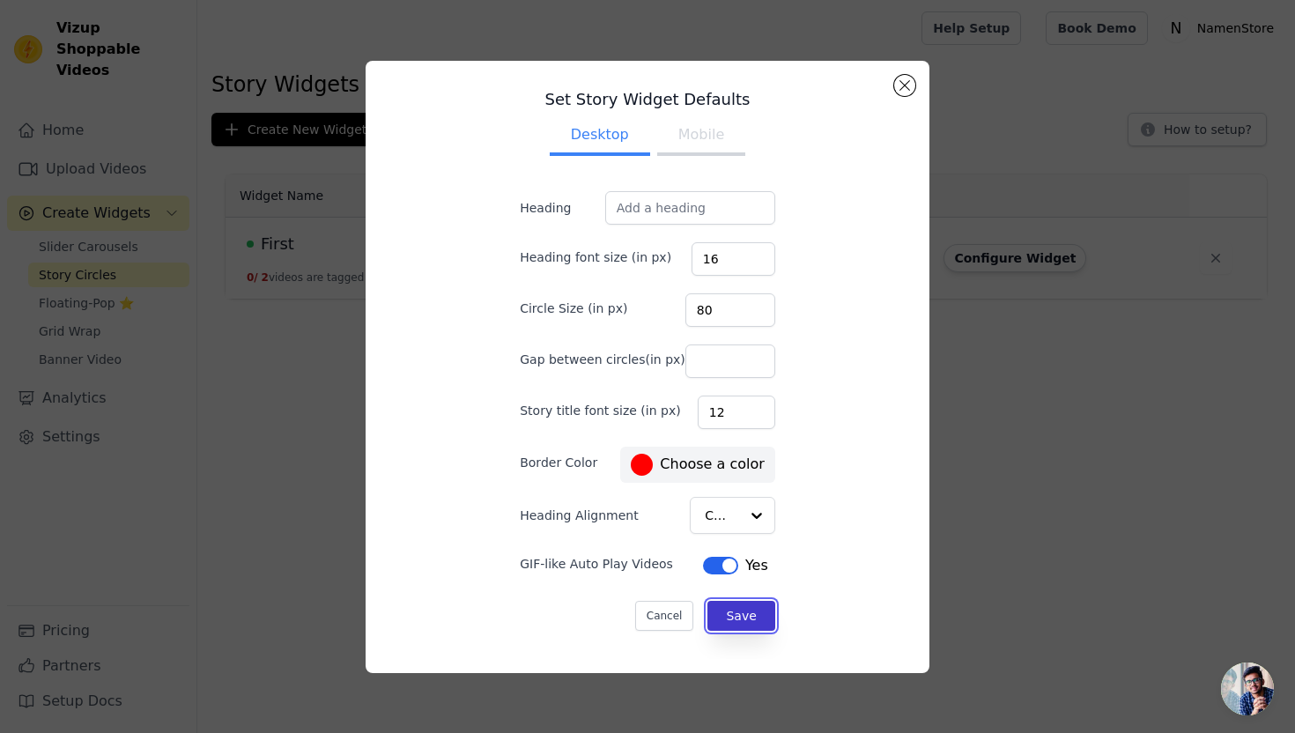
click at [728, 611] on button "Save" at bounding box center [741, 616] width 67 height 30
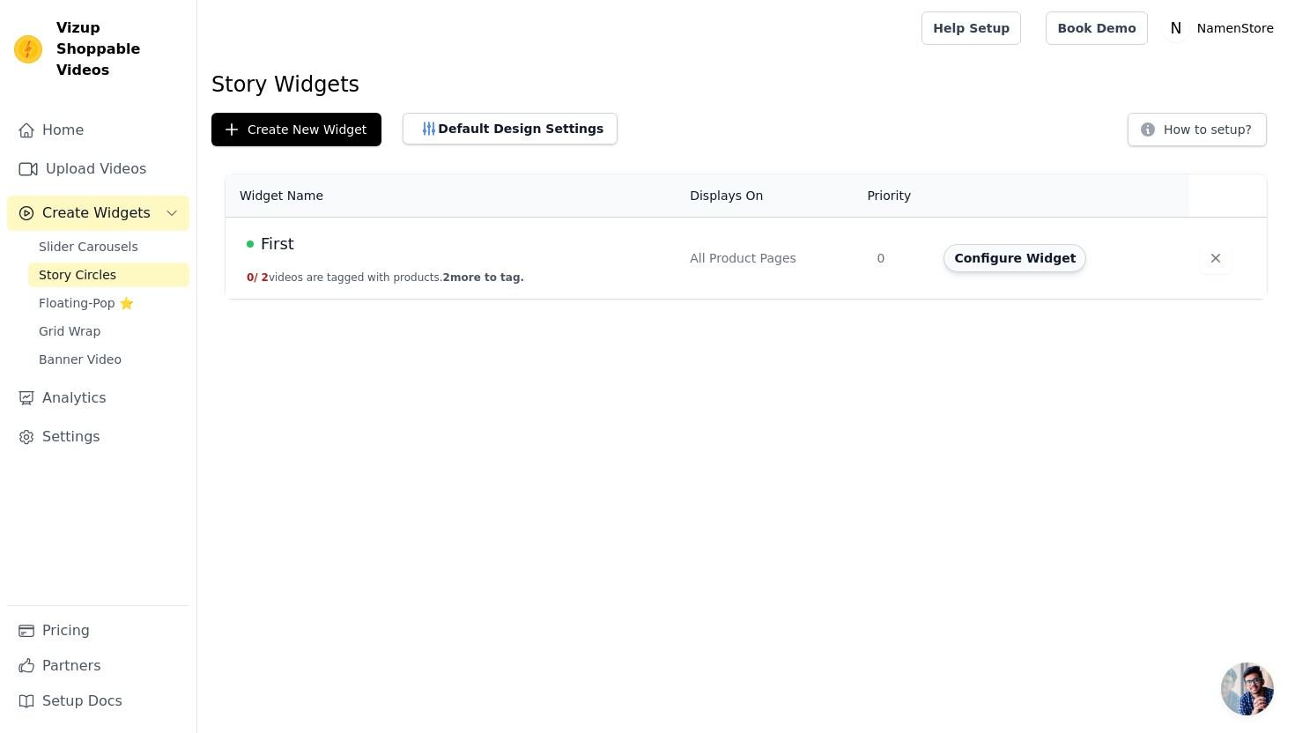
click at [1005, 257] on button "Configure Widget" at bounding box center [1015, 258] width 143 height 28
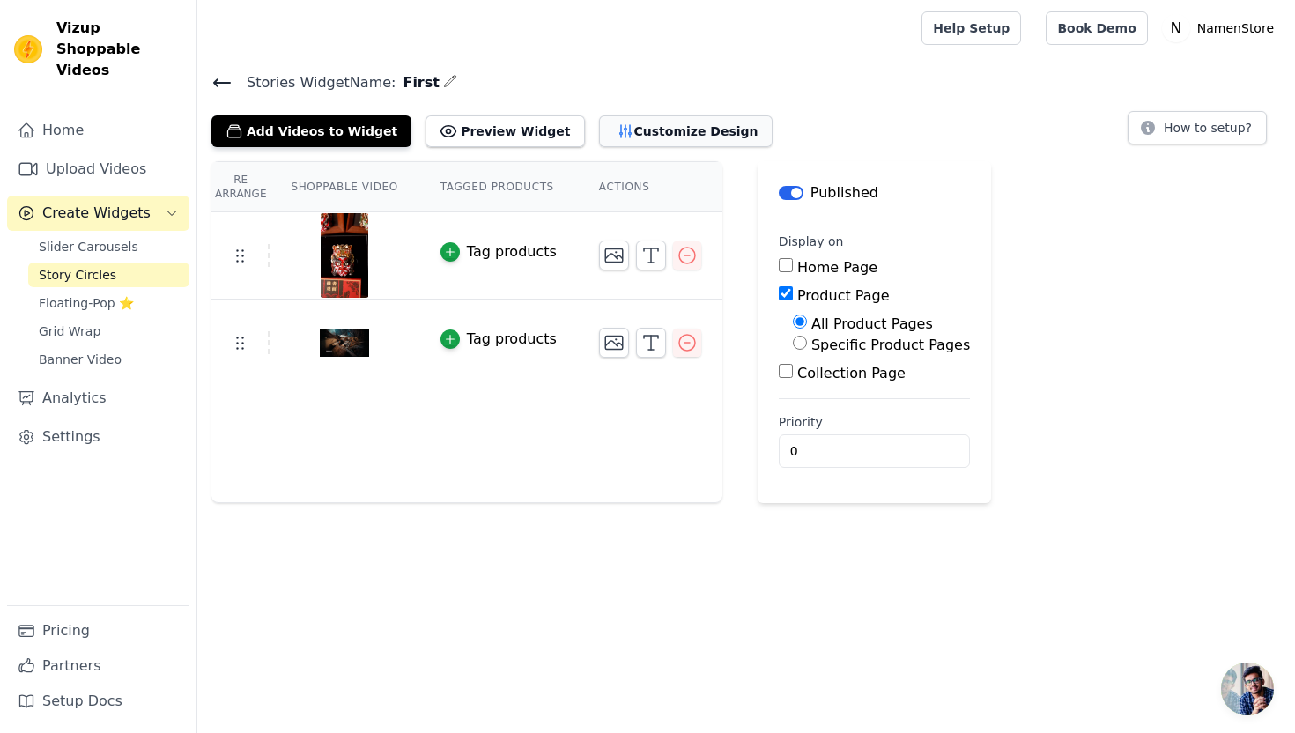
click at [639, 135] on button "Customize Design" at bounding box center [686, 131] width 174 height 32
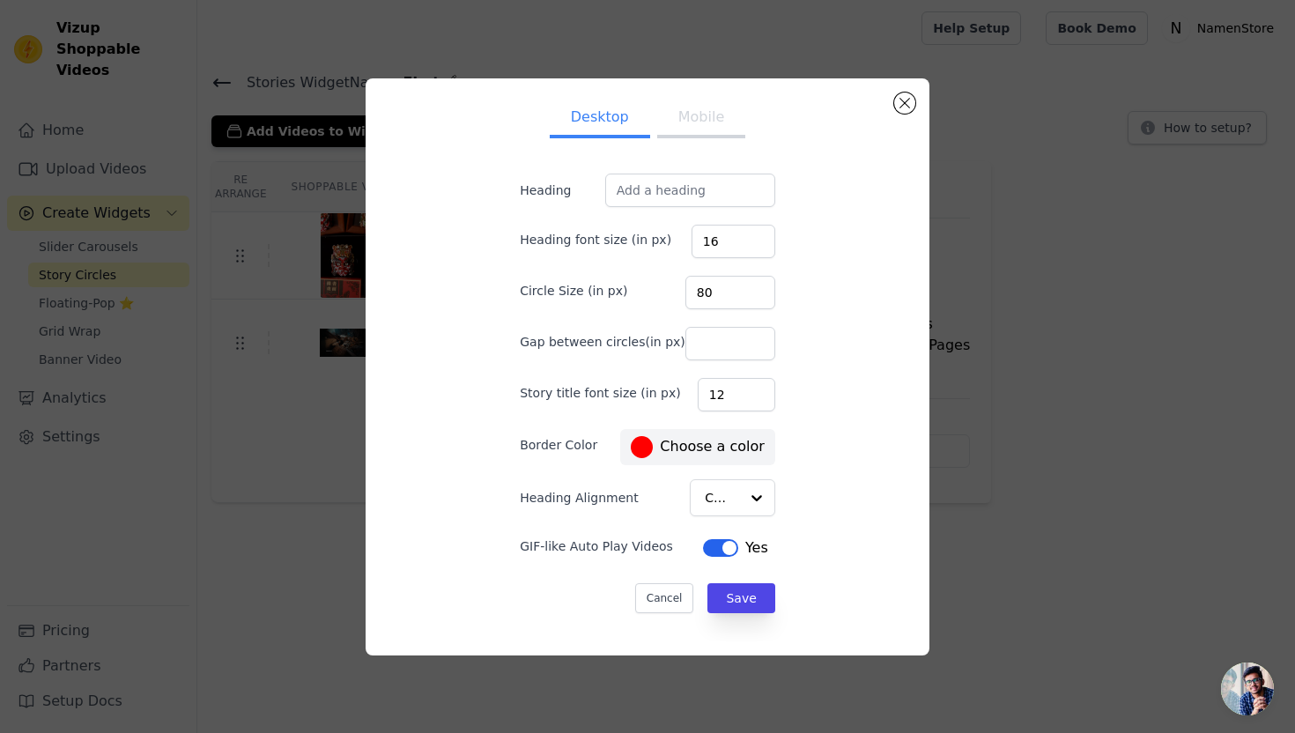
click at [684, 130] on button "Mobile" at bounding box center [701, 119] width 88 height 39
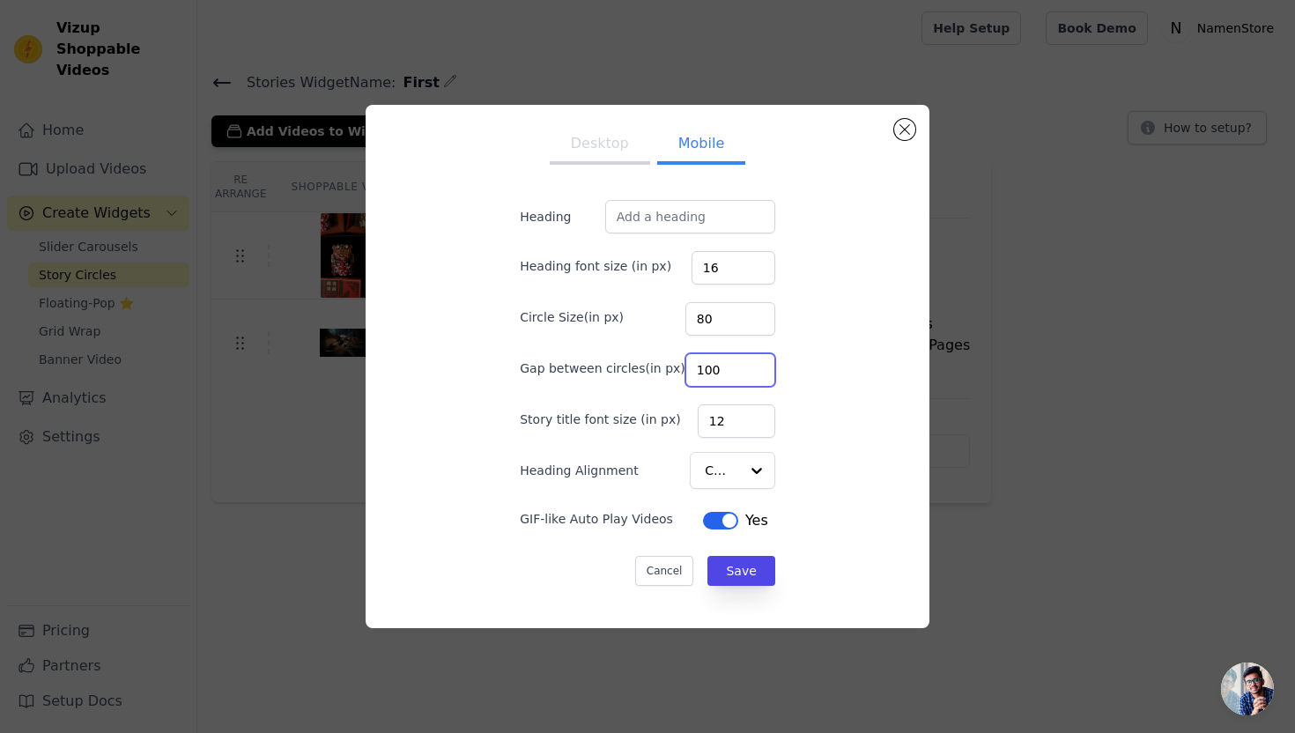
click at [737, 374] on input "100" at bounding box center [730, 369] width 90 height 33
type input "50"
click at [728, 579] on button "Save" at bounding box center [741, 571] width 67 height 30
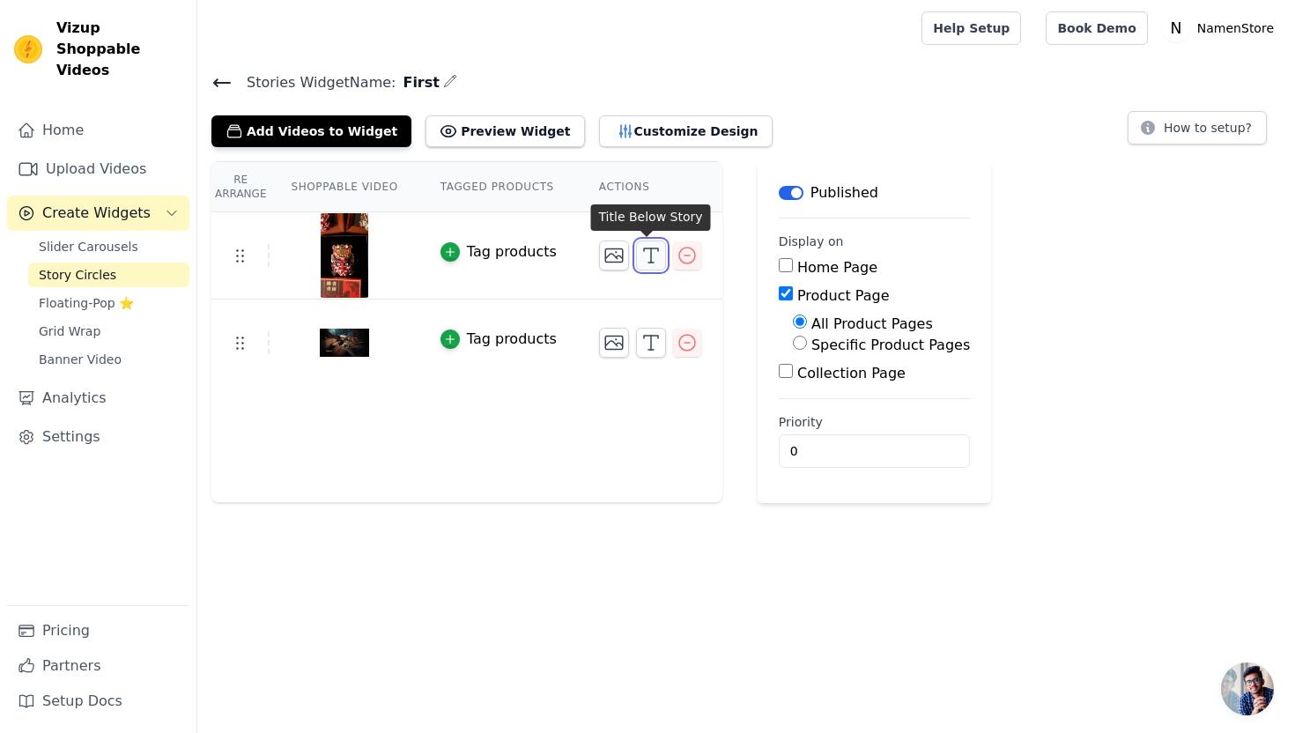
click at [649, 256] on icon "button" at bounding box center [651, 255] width 21 height 21
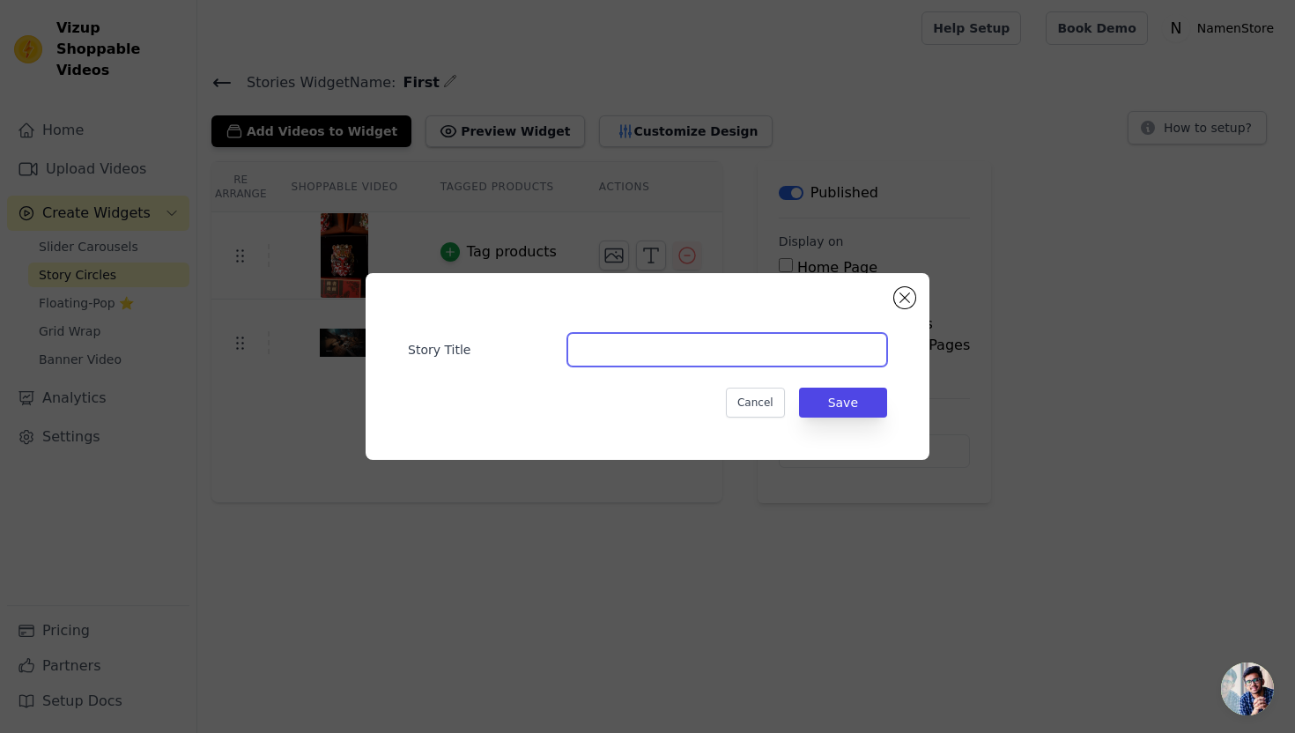
click at [649, 345] on input "Story Title" at bounding box center [727, 349] width 320 height 33
type input "手工3字"
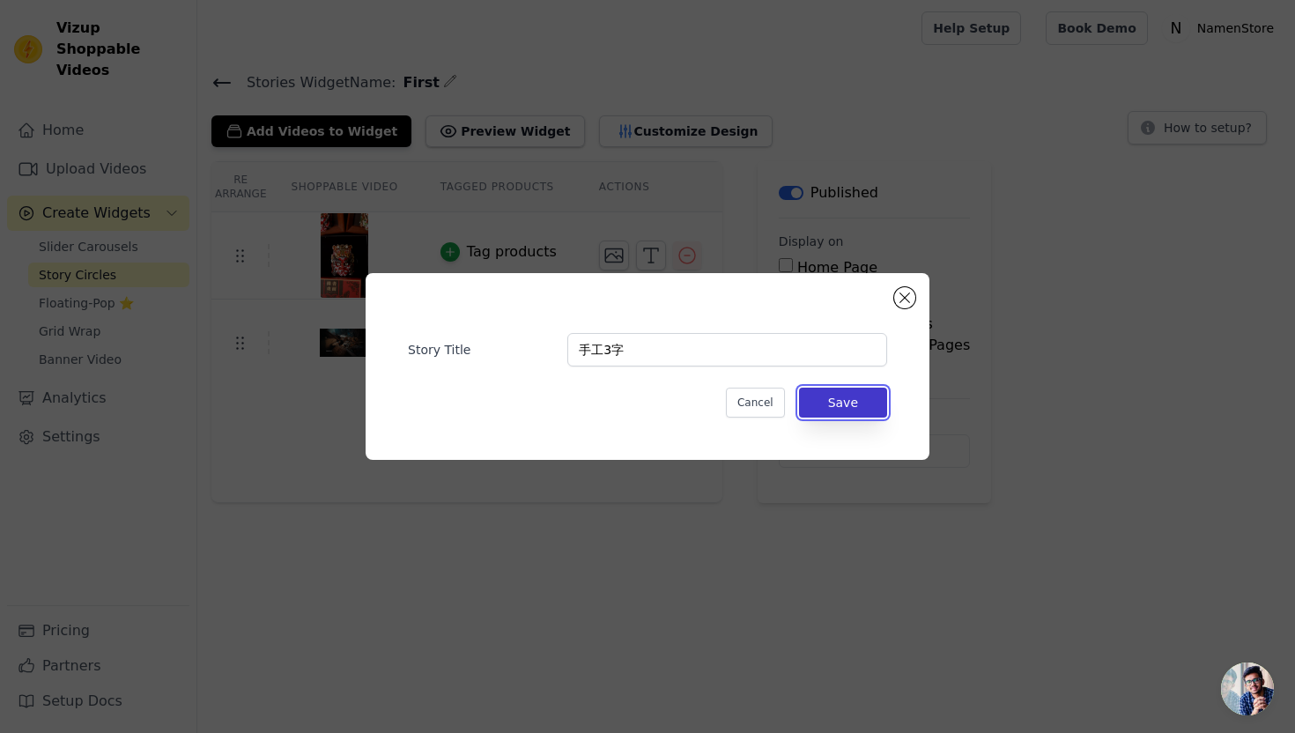
click at [831, 405] on button "Save" at bounding box center [843, 403] width 88 height 30
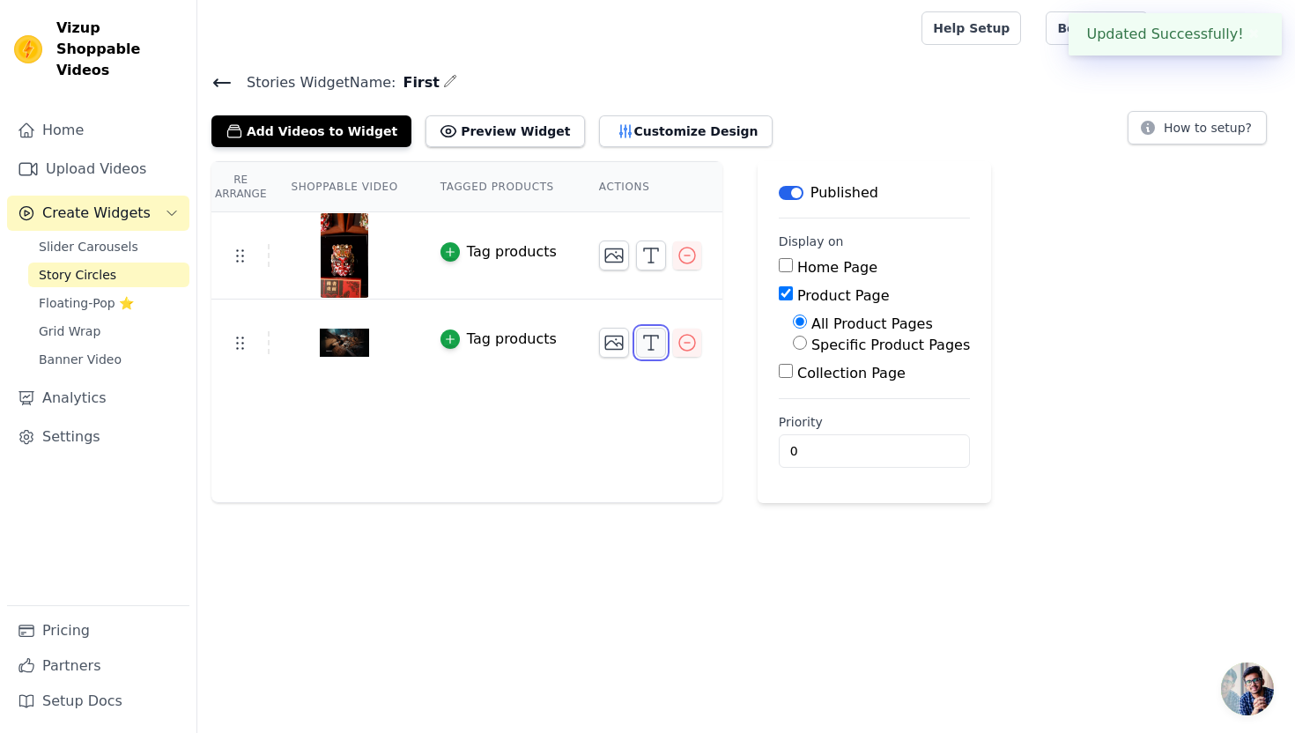
click at [645, 344] on icon "button" at bounding box center [651, 342] width 21 height 21
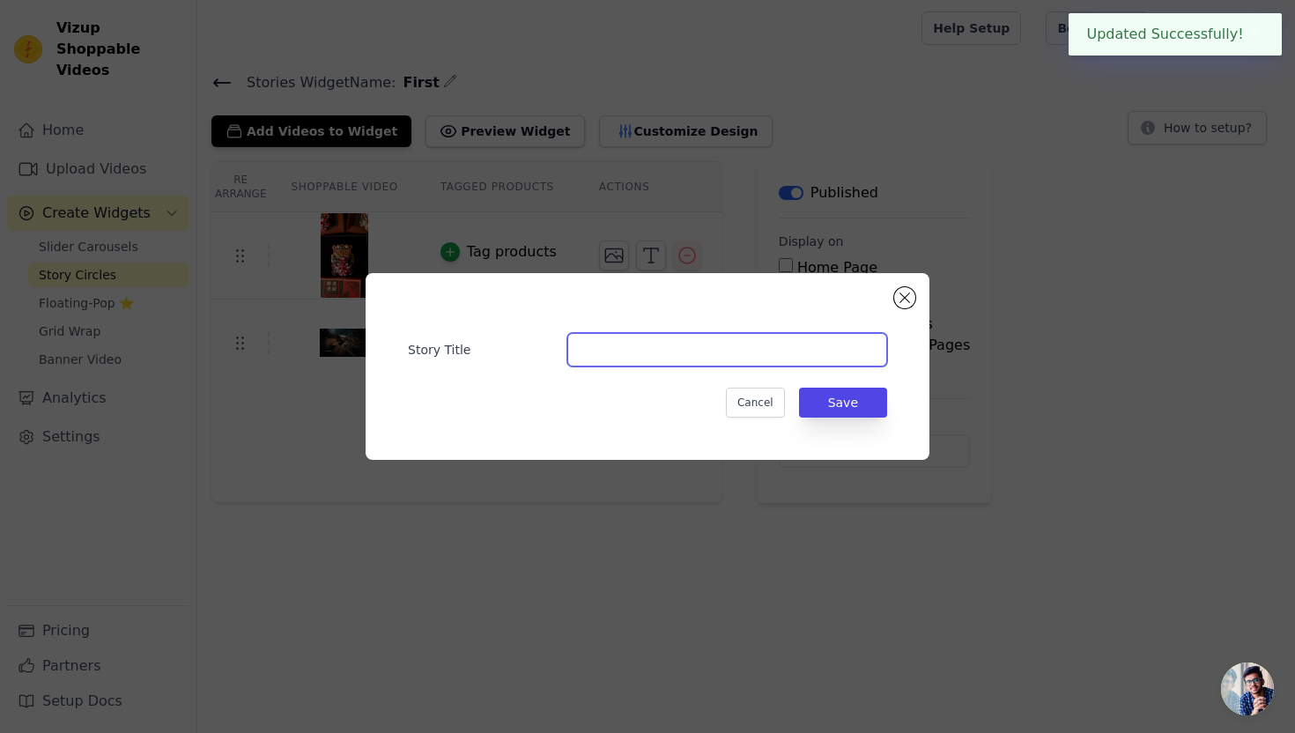
click at [588, 354] on input "Story Title" at bounding box center [727, 349] width 320 height 33
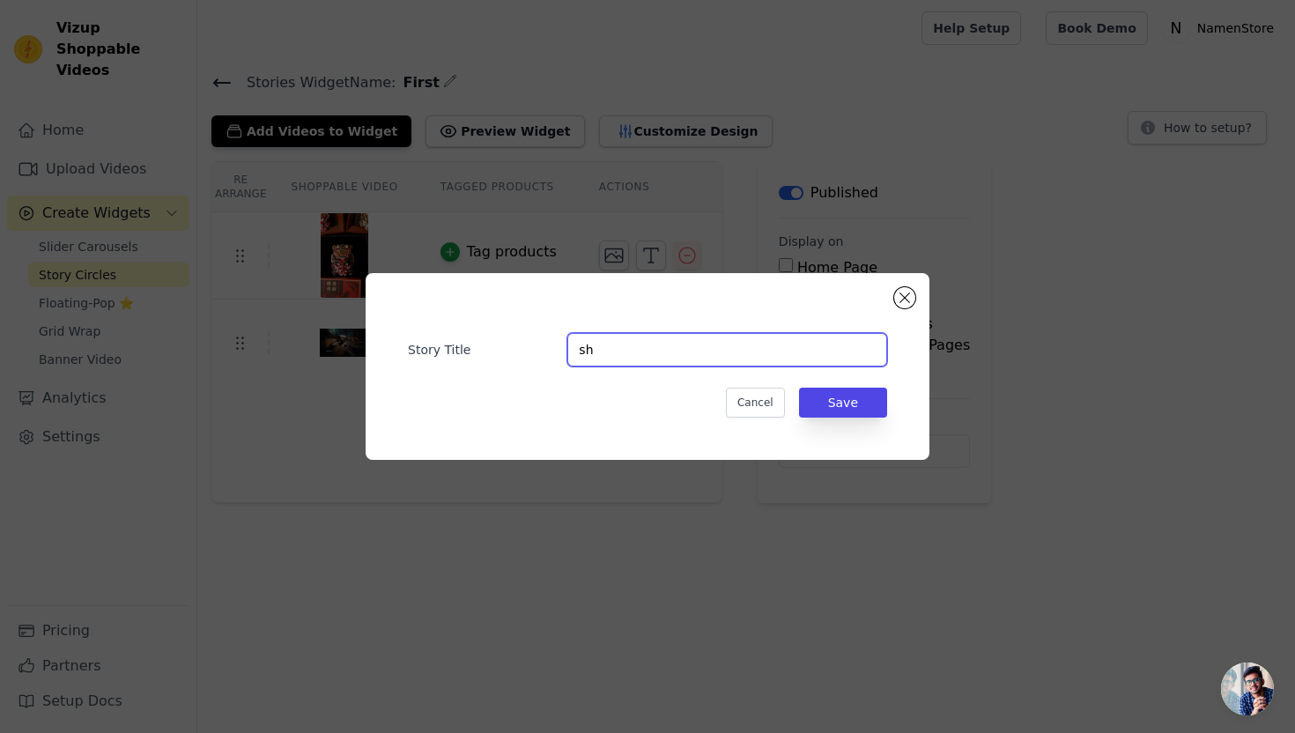
type input "s"
type input "涂色3字"
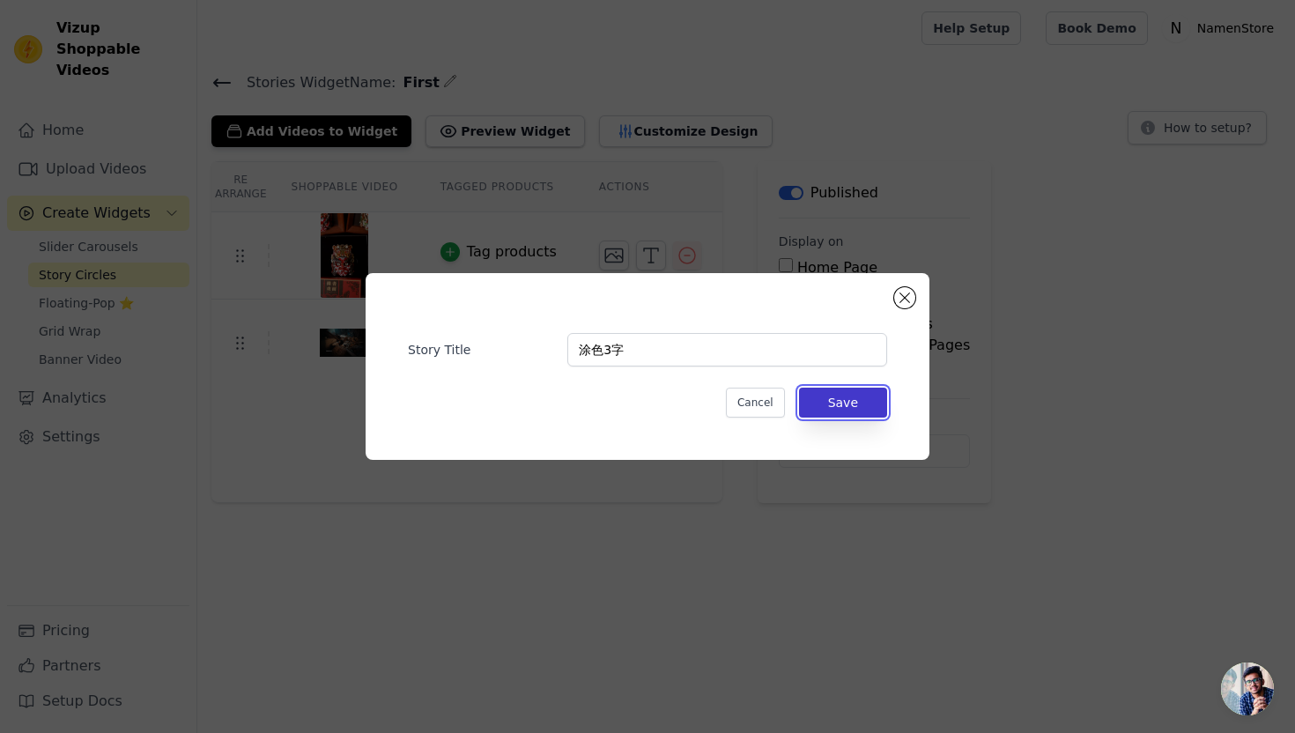
click at [832, 404] on button "Save" at bounding box center [843, 403] width 88 height 30
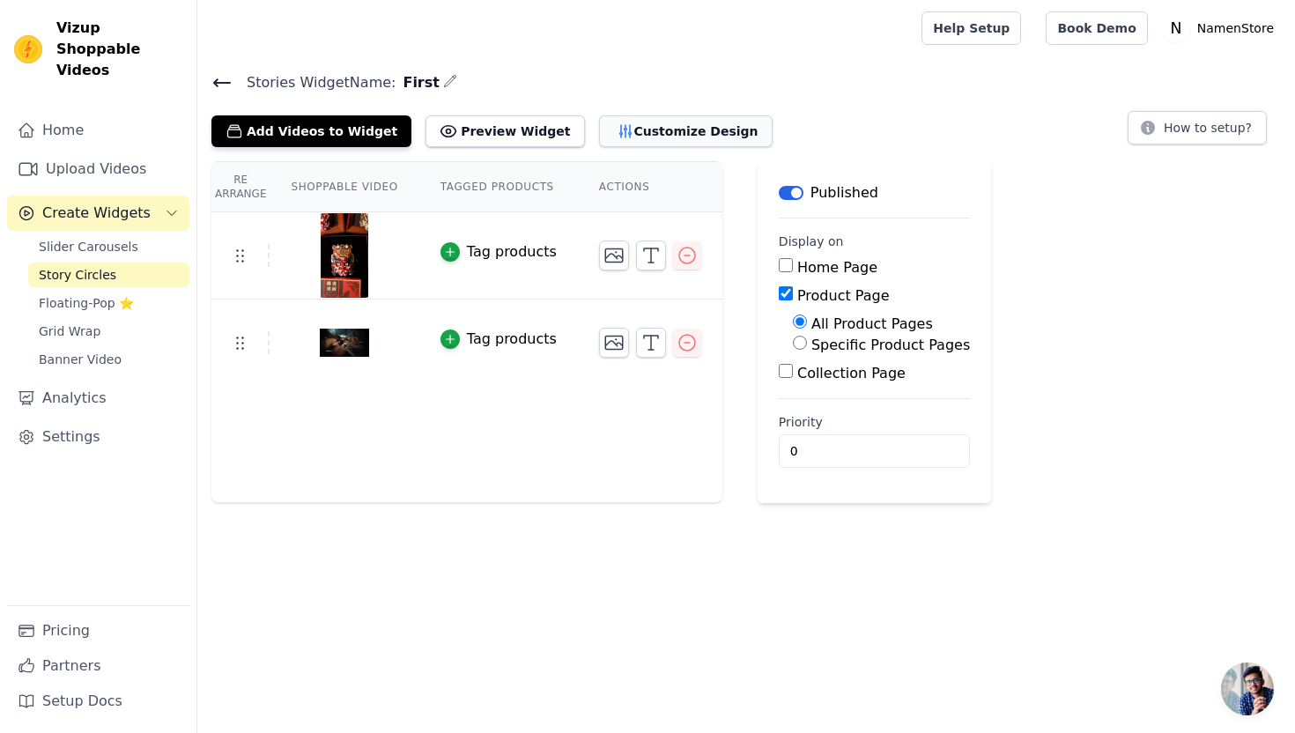
click at [642, 130] on button "Customize Design" at bounding box center [686, 131] width 174 height 32
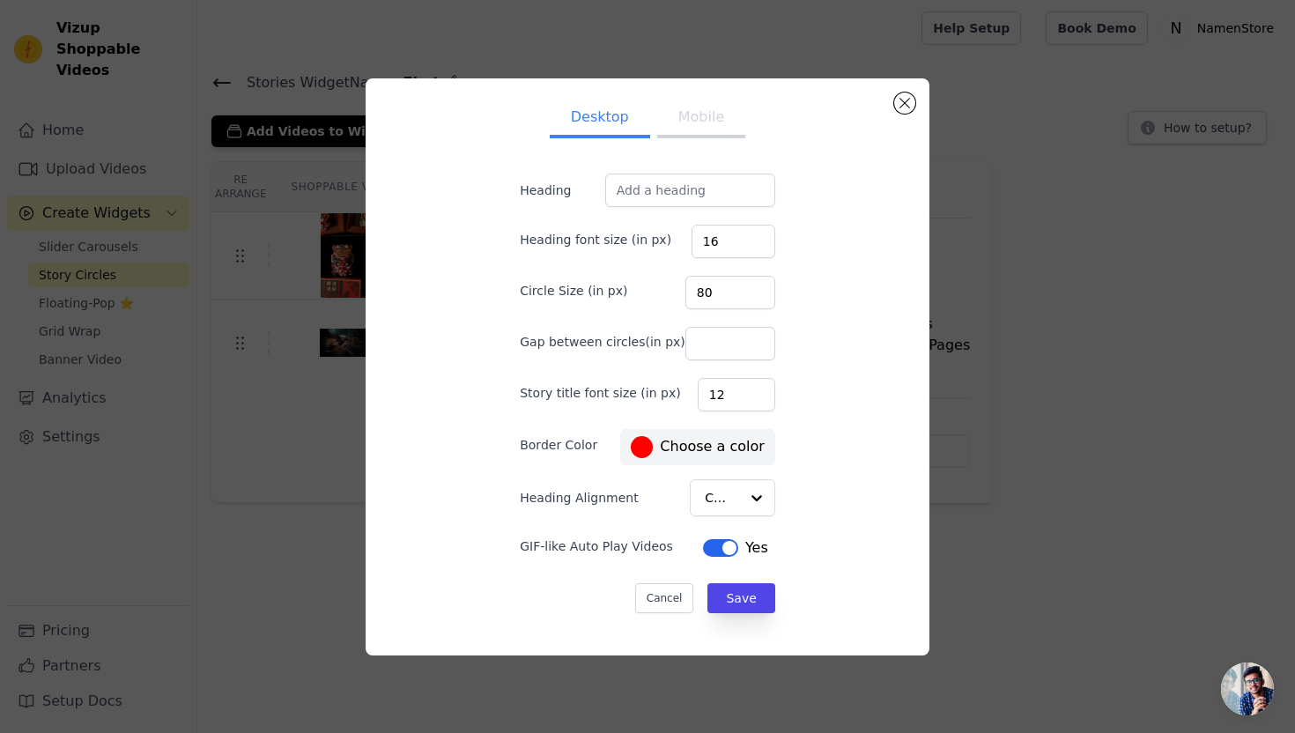
click at [688, 128] on button "Mobile" at bounding box center [701, 119] width 88 height 39
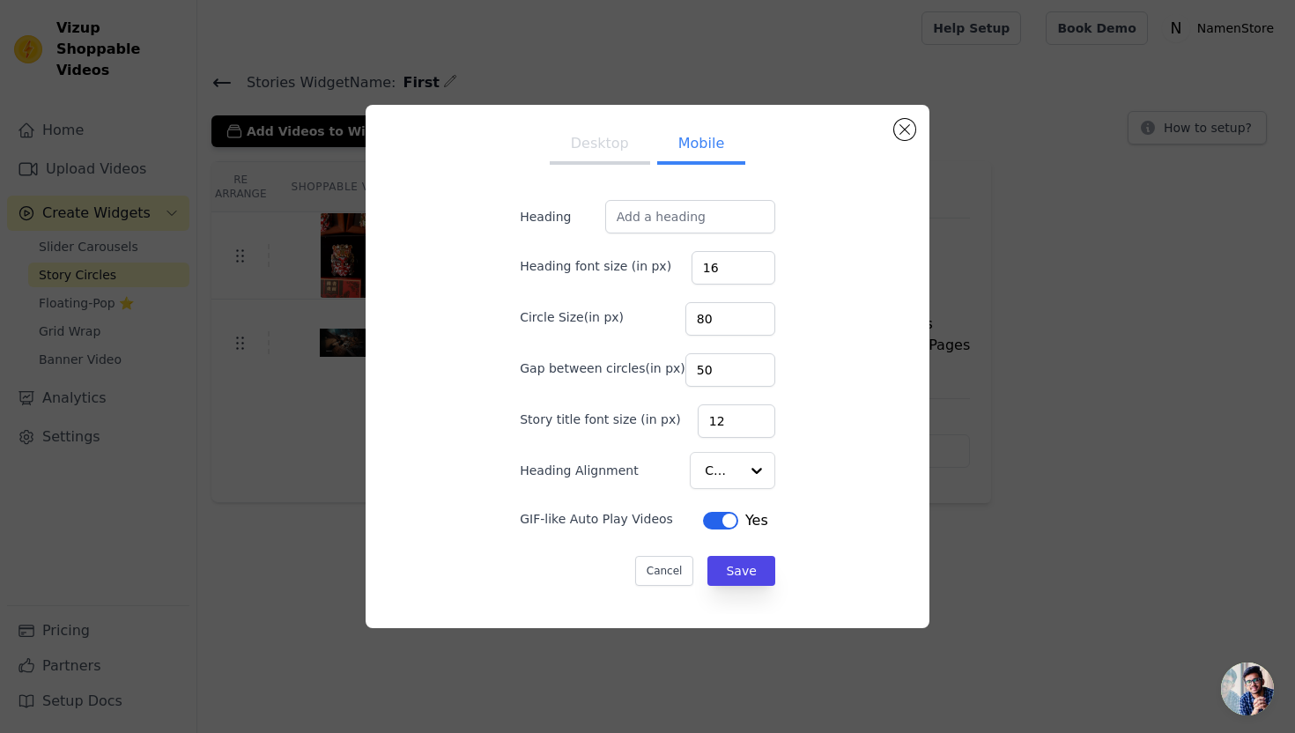
click at [610, 128] on button "Desktop" at bounding box center [600, 145] width 100 height 39
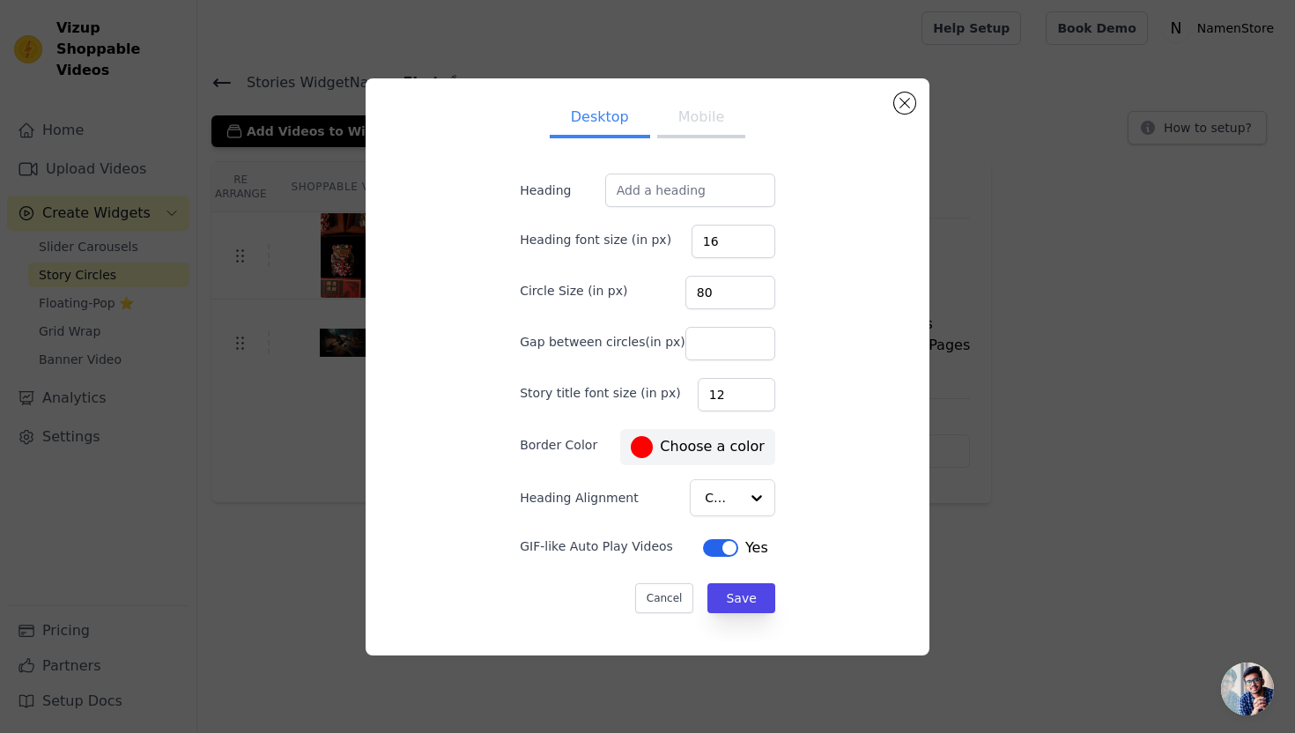
click at [690, 124] on button "Mobile" at bounding box center [701, 119] width 88 height 39
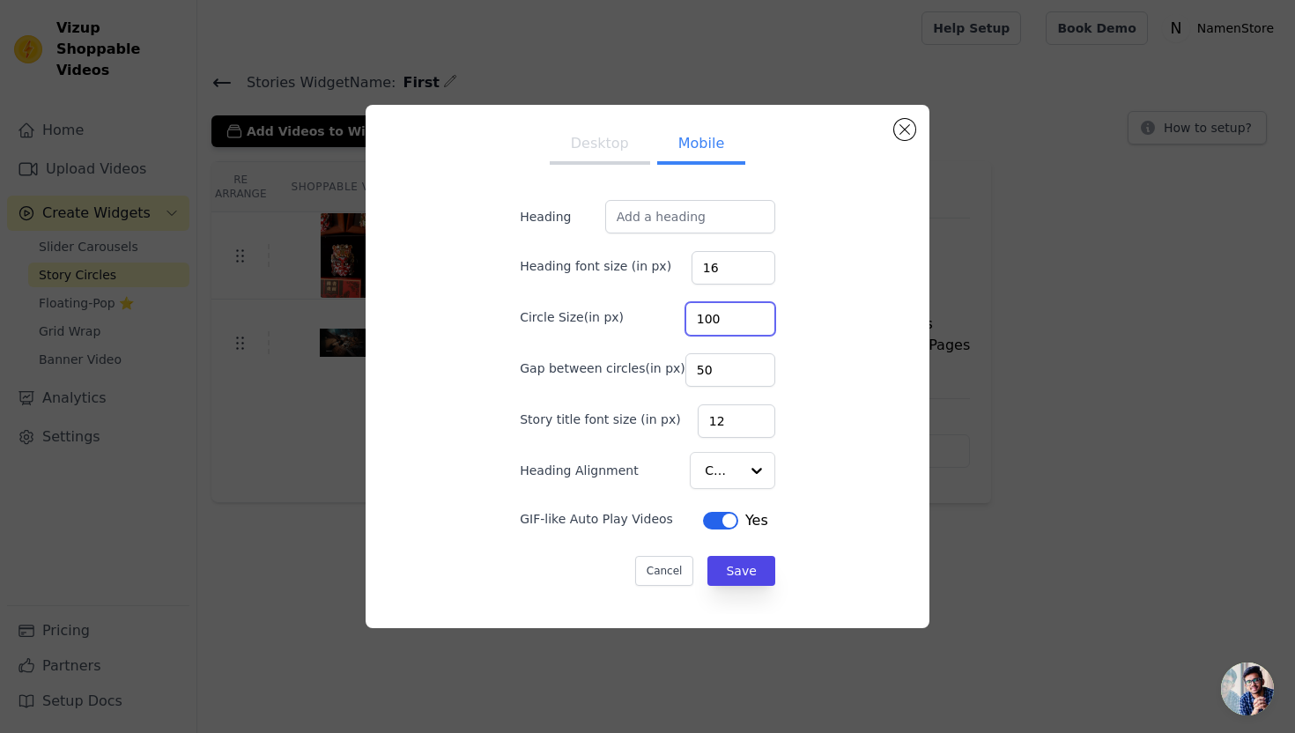
click at [735, 315] on input "100" at bounding box center [730, 318] width 90 height 33
click at [735, 315] on input "101" at bounding box center [730, 318] width 90 height 33
click at [735, 315] on input "102" at bounding box center [730, 318] width 90 height 33
click at [737, 323] on input "101" at bounding box center [730, 318] width 90 height 33
type input "100"
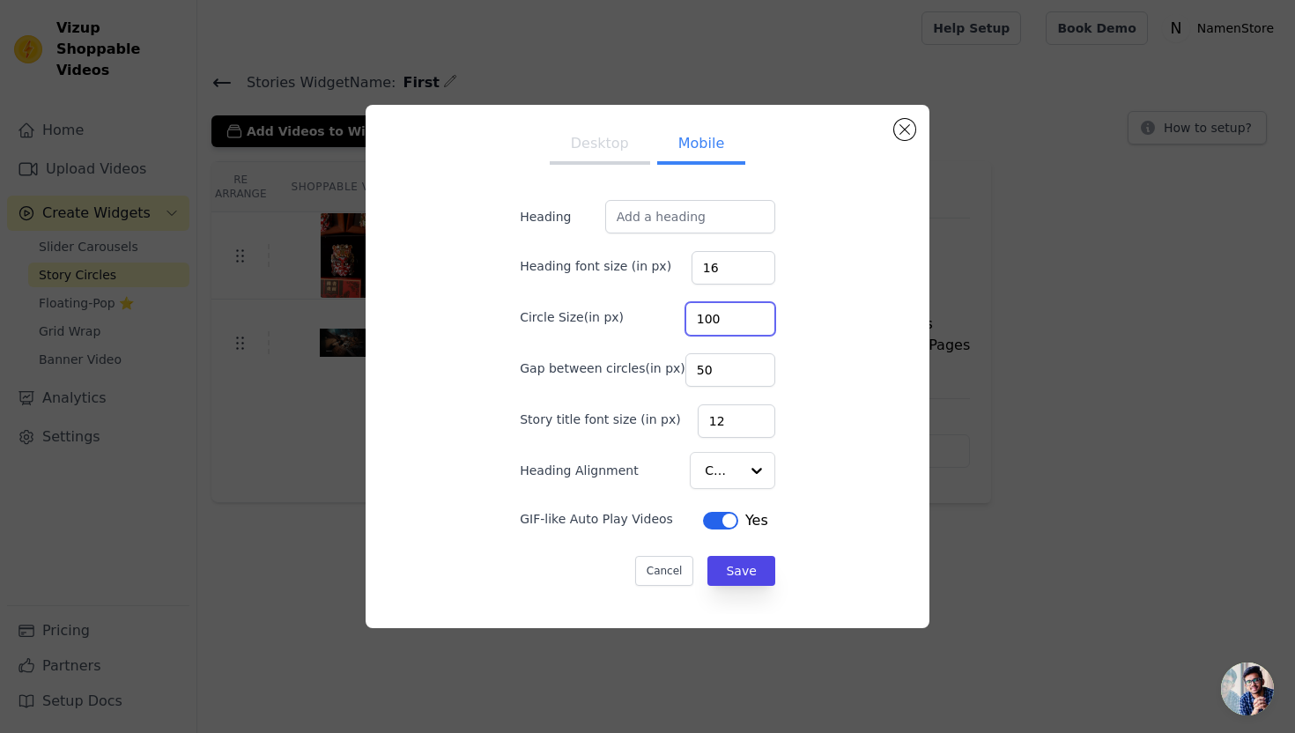
click at [737, 323] on input "100" at bounding box center [730, 318] width 90 height 33
click at [738, 565] on button "Save" at bounding box center [741, 571] width 67 height 30
